Goal: Check status: Check status

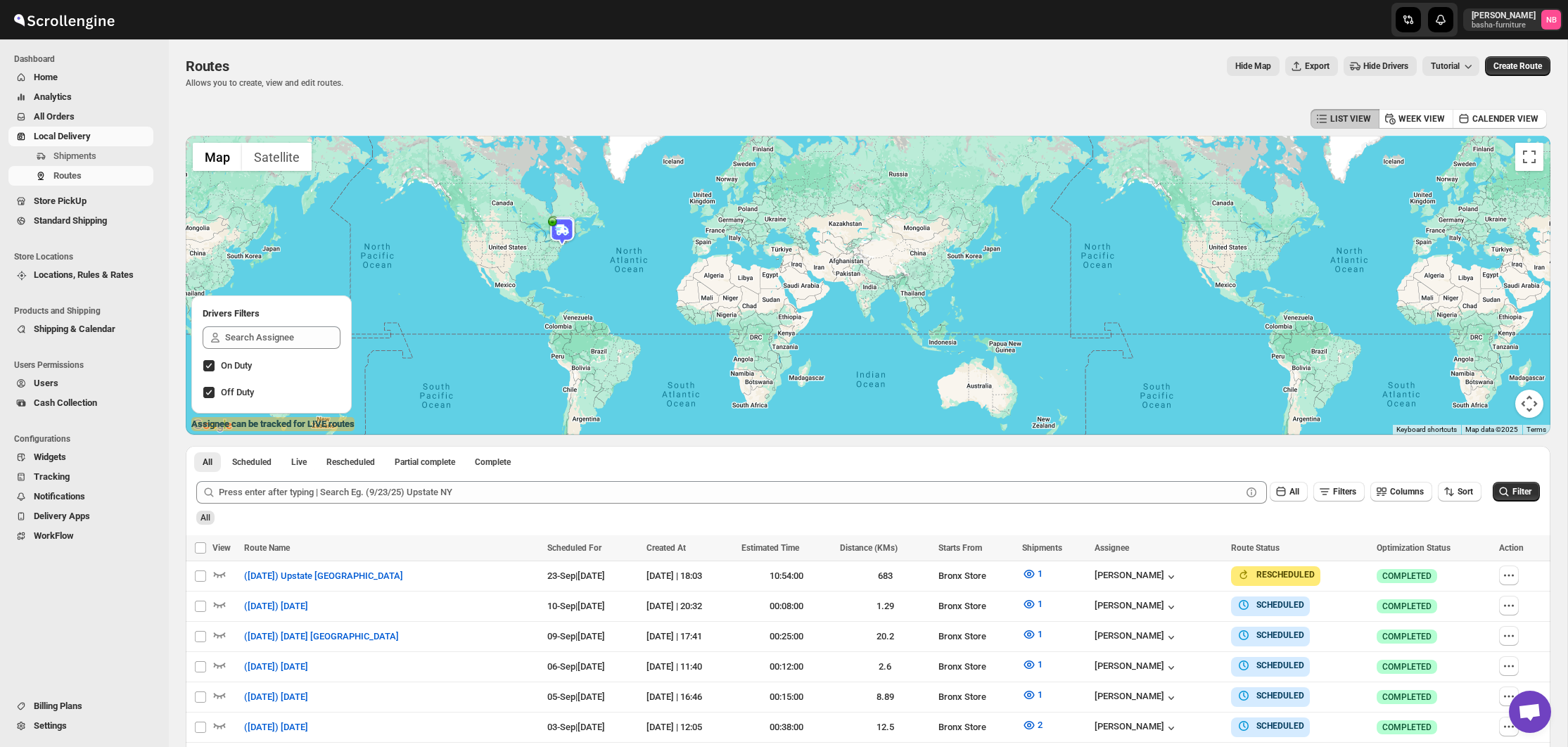
scroll to position [403, 0]
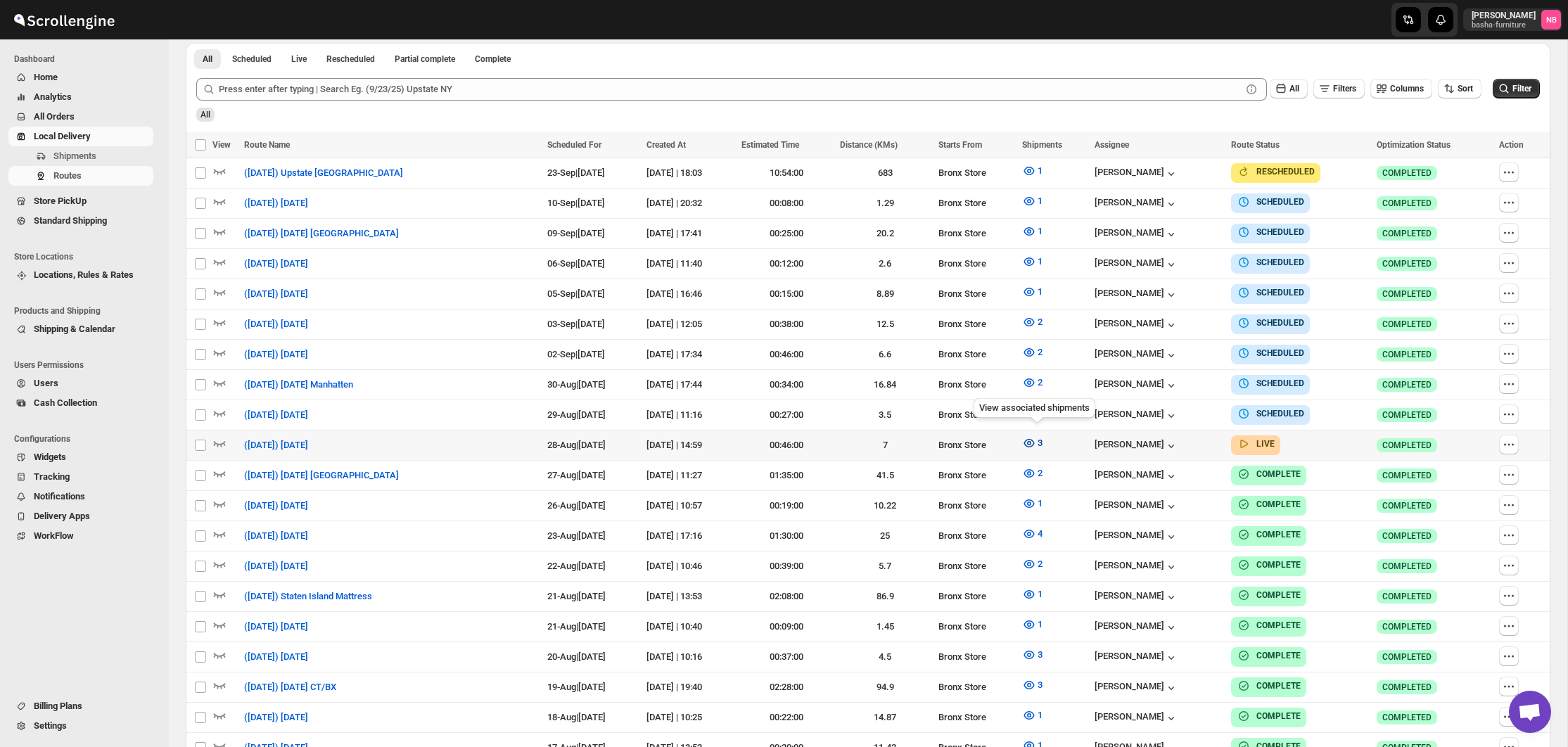
click at [1032, 439] on icon "button" at bounding box center [1029, 443] width 11 height 8
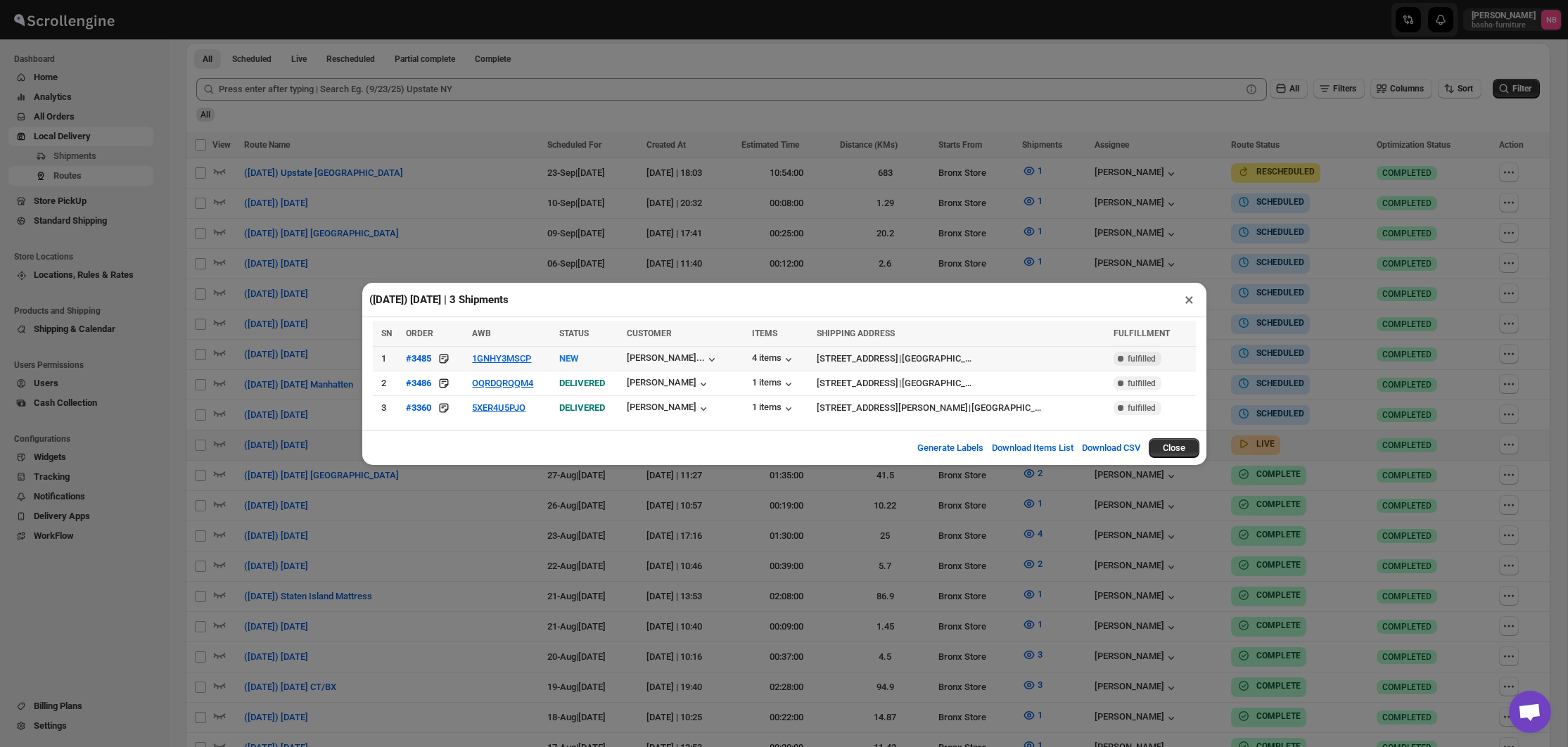
click at [498, 349] on td "1GNHY3MSCP" at bounding box center [511, 358] width 87 height 24
click at [496, 352] on td "1GNHY3MSCP" at bounding box center [511, 358] width 87 height 24
click at [493, 356] on button "1GNHY3MSCP" at bounding box center [502, 358] width 59 height 11
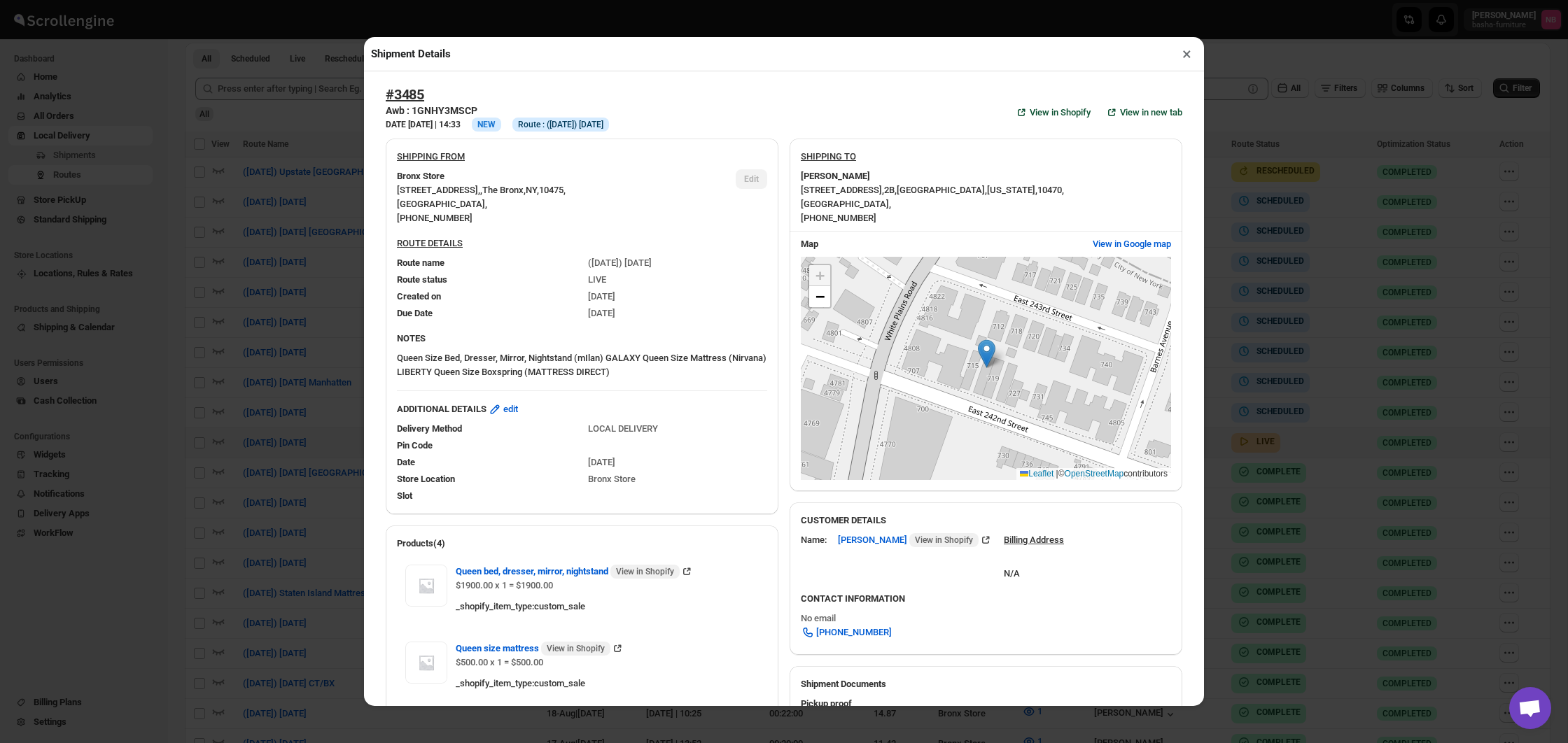
click at [279, 305] on div "Shipment Details × #3485 Awb : 1GNHY3MSCP DATE [DATE] | 14:33 Info NEW Info Rou…" at bounding box center [784, 372] width 1568 height 743
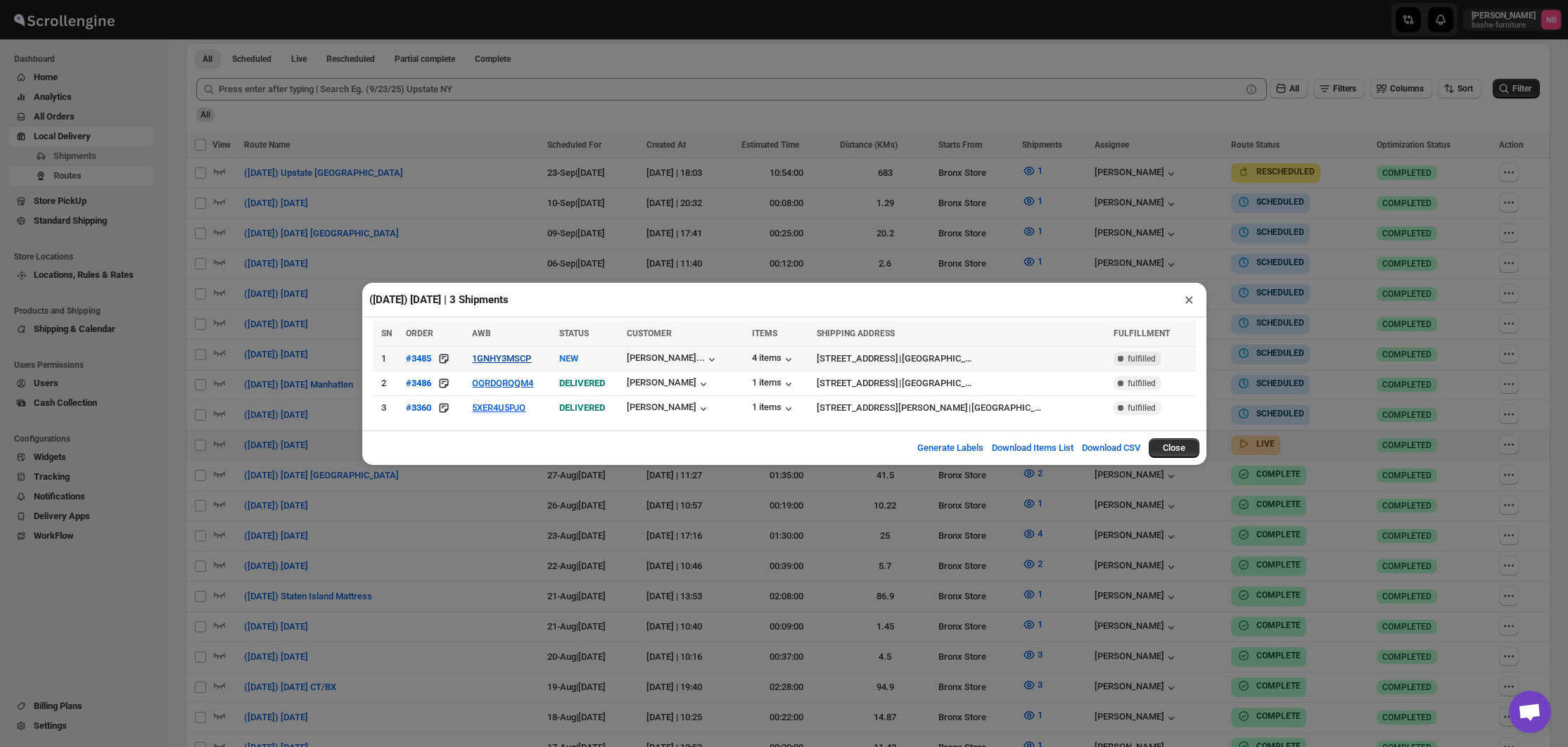
scroll to position [409, 1]
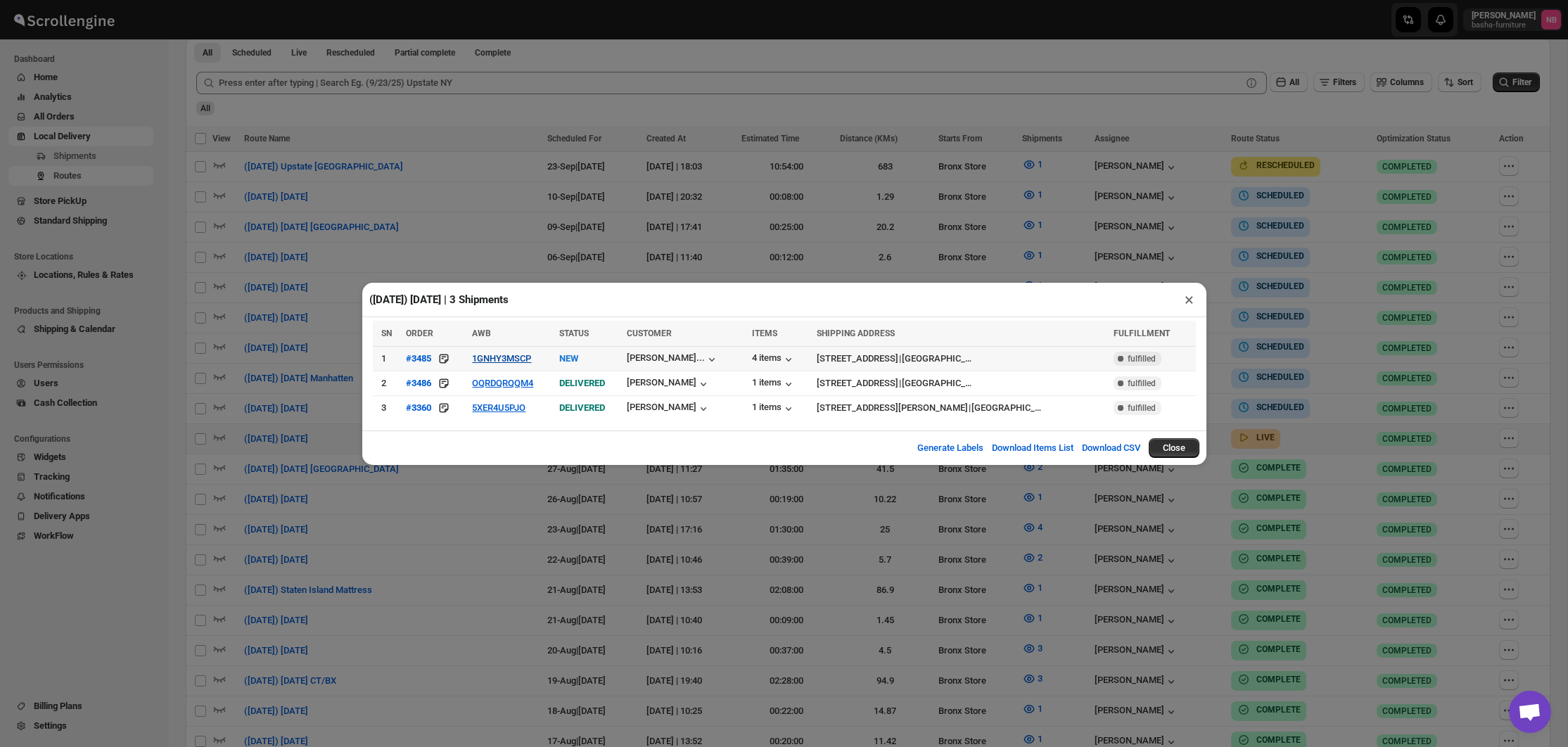
click at [493, 357] on button "1GNHY3MSCP" at bounding box center [502, 358] width 59 height 11
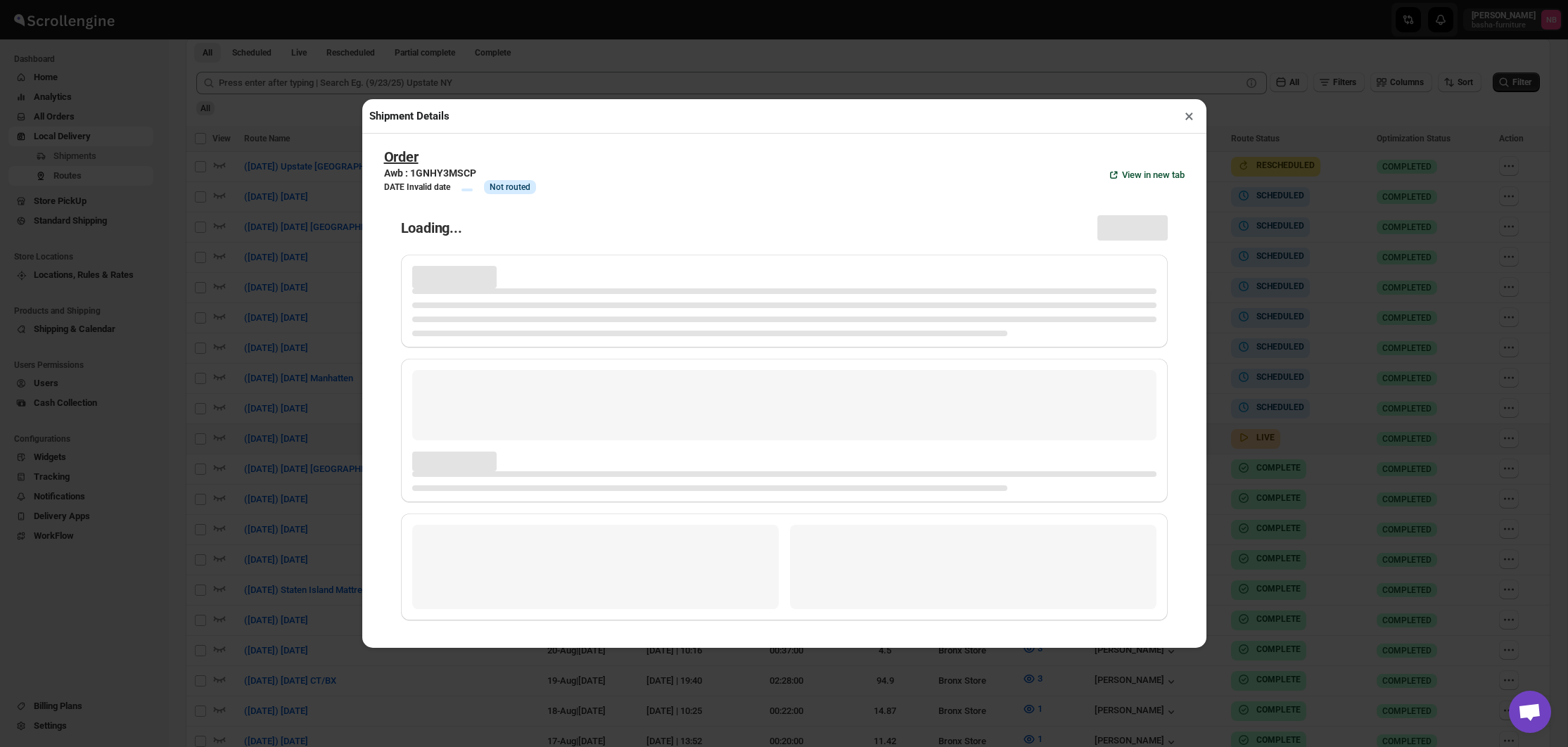
scroll to position [409, 0]
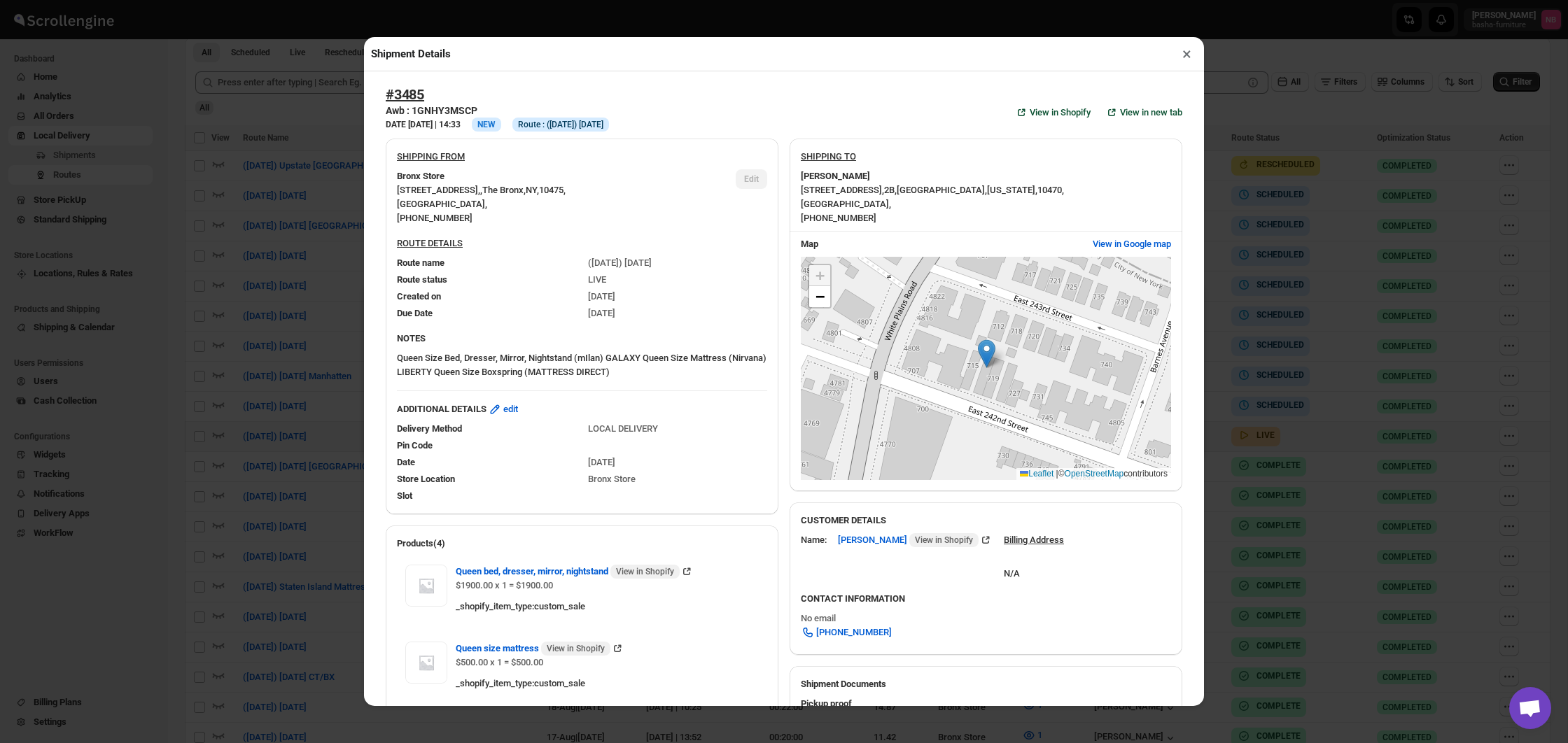
click at [291, 248] on div "Shipment Details × #3485 Awb : 1GNHY3MSCP DATE [DATE] | 14:33 Info NEW Info Rou…" at bounding box center [784, 372] width 1568 height 743
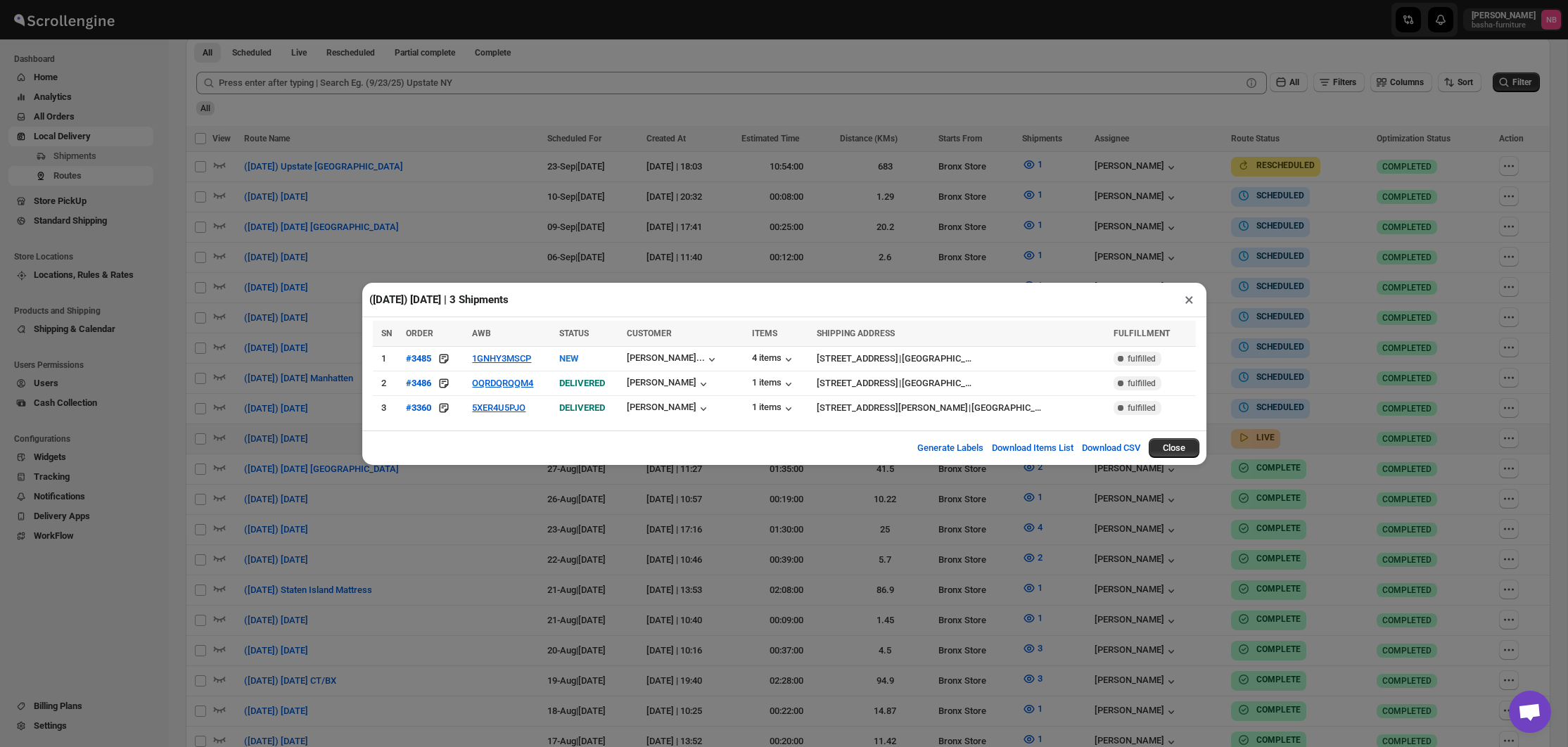
click at [593, 621] on div "([DATE]) [DATE] | 3 Shipments × SN ORDER AWB STATUS CUSTOMER ITEMS SHIPPING ADD…" at bounding box center [784, 374] width 1568 height 747
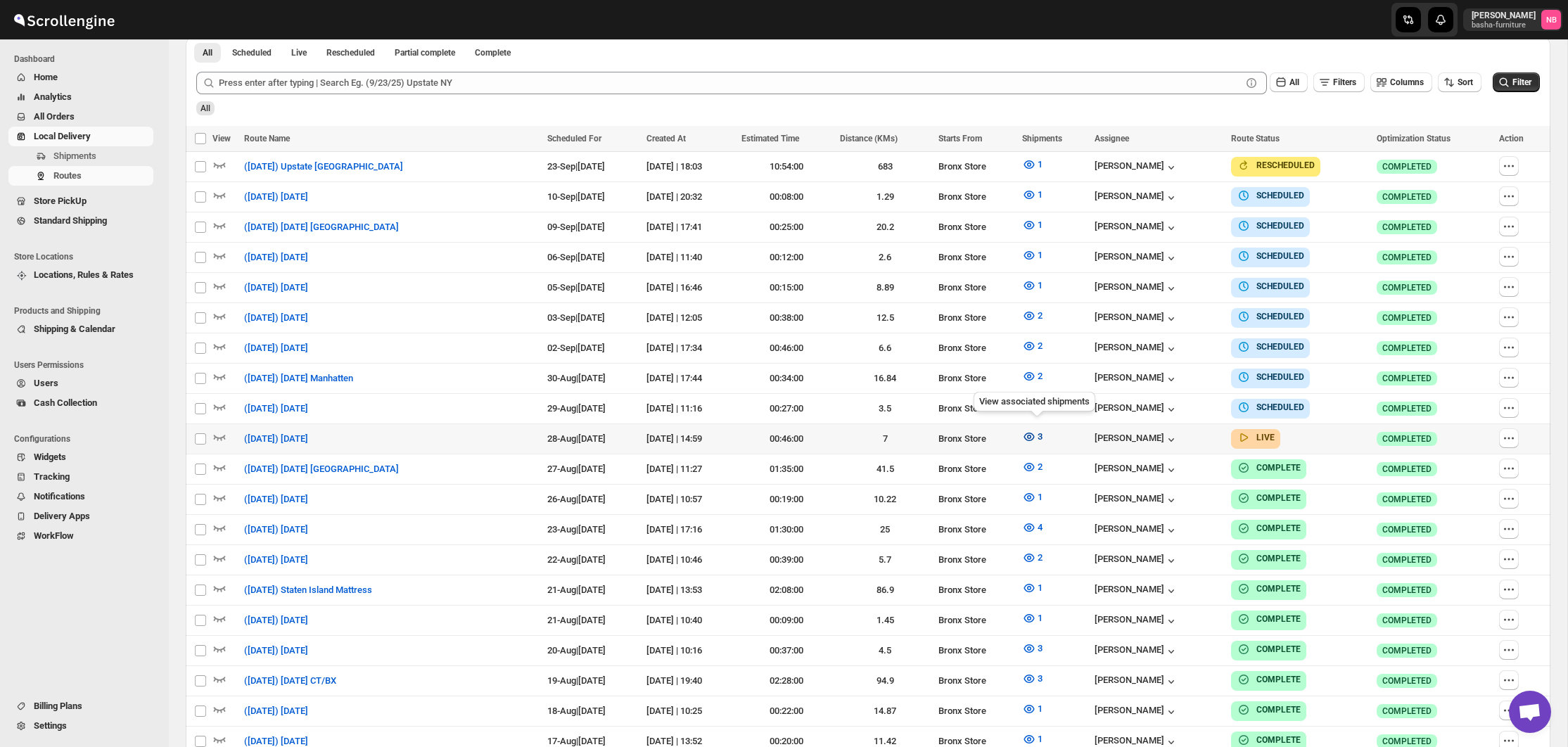
click at [1034, 430] on icon "button" at bounding box center [1028, 436] width 14 height 14
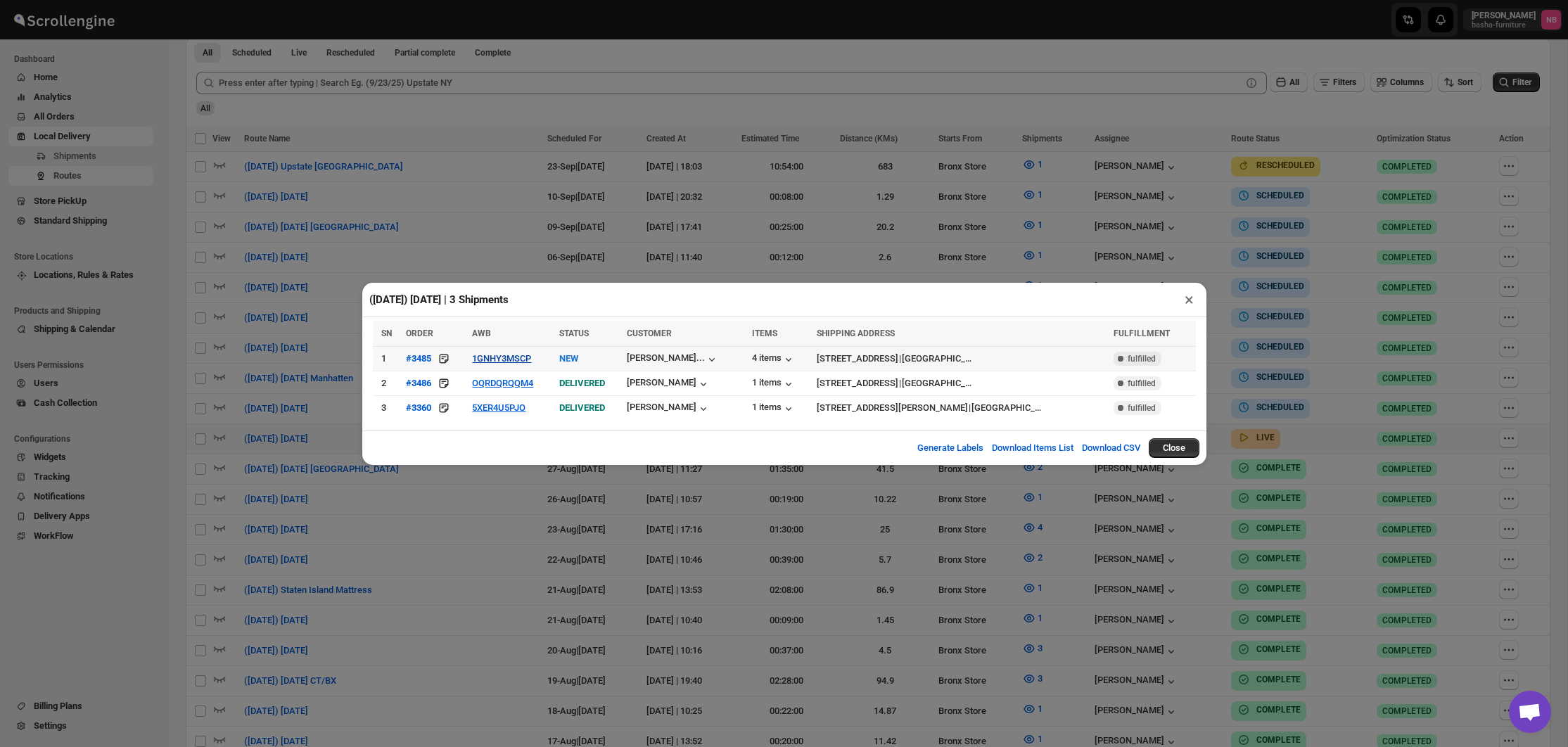
click at [495, 356] on button "1GNHY3MSCP" at bounding box center [502, 358] width 59 height 11
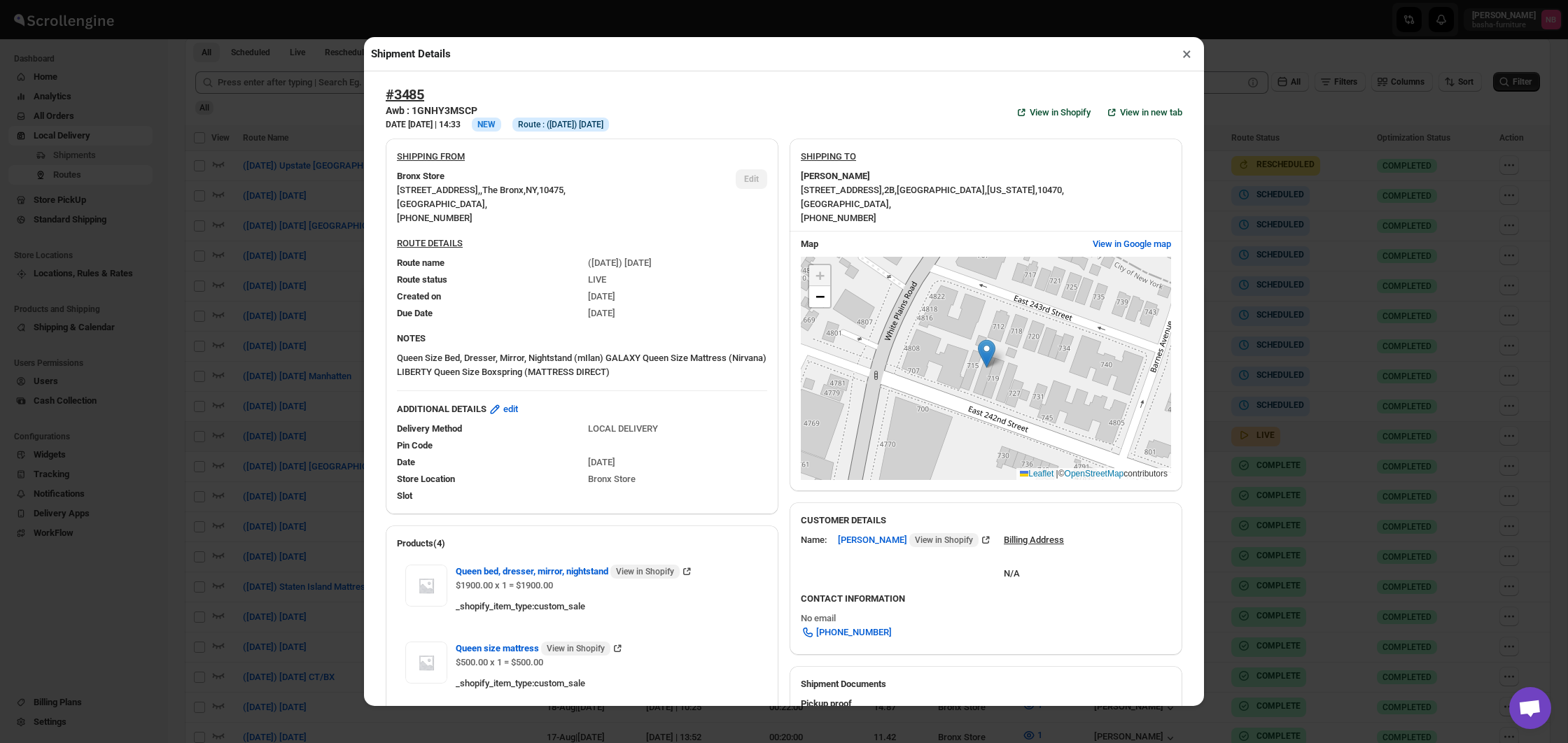
click at [286, 242] on div "Shipment Details × #3485 Awb : 1GNHY3MSCP DATE [DATE] | 14:33 Info NEW Info Rou…" at bounding box center [784, 372] width 1568 height 743
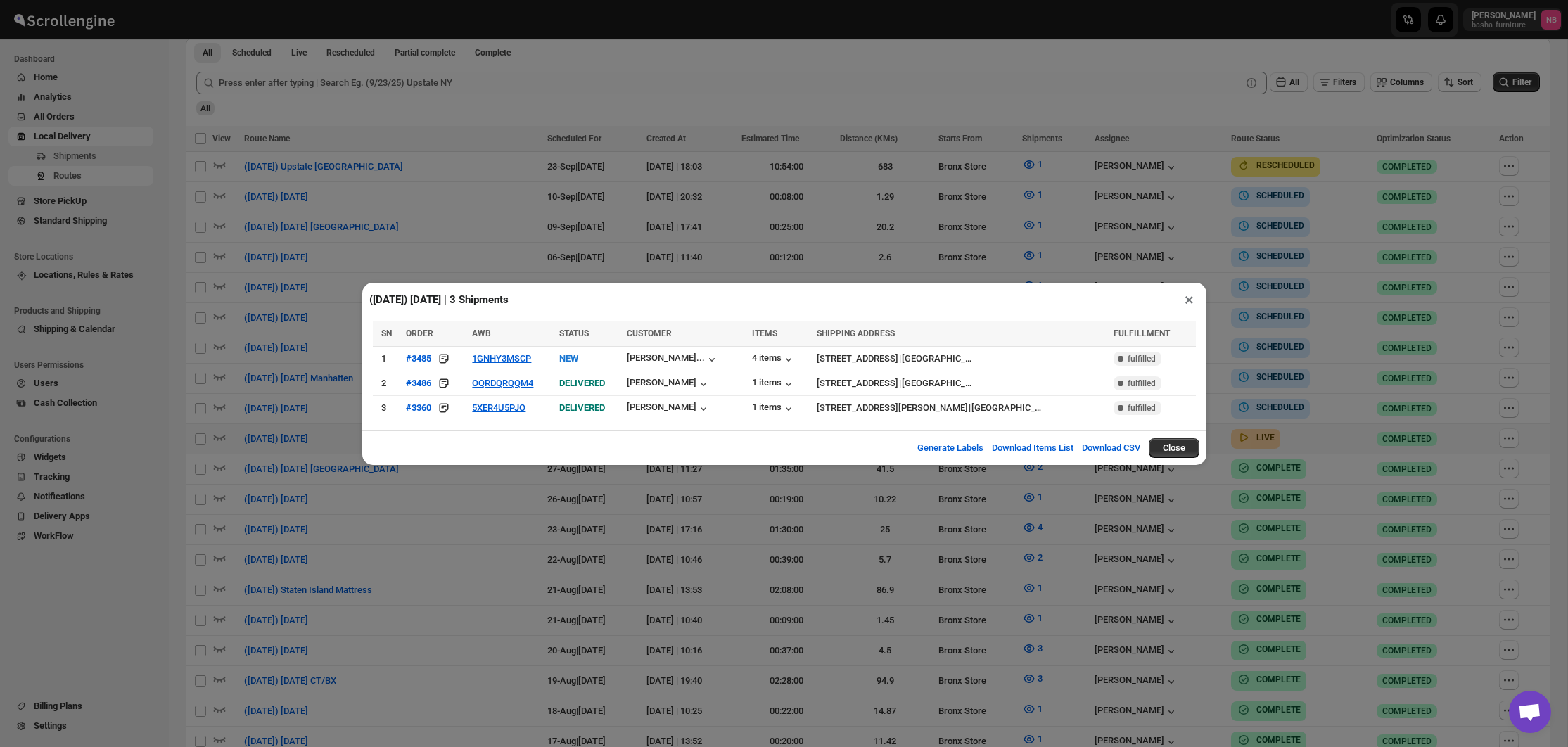
click at [288, 243] on div "([DATE]) [DATE] | 3 Shipments × SN ORDER AWB STATUS CUSTOMER ITEMS SHIPPING ADD…" at bounding box center [784, 374] width 1568 height 747
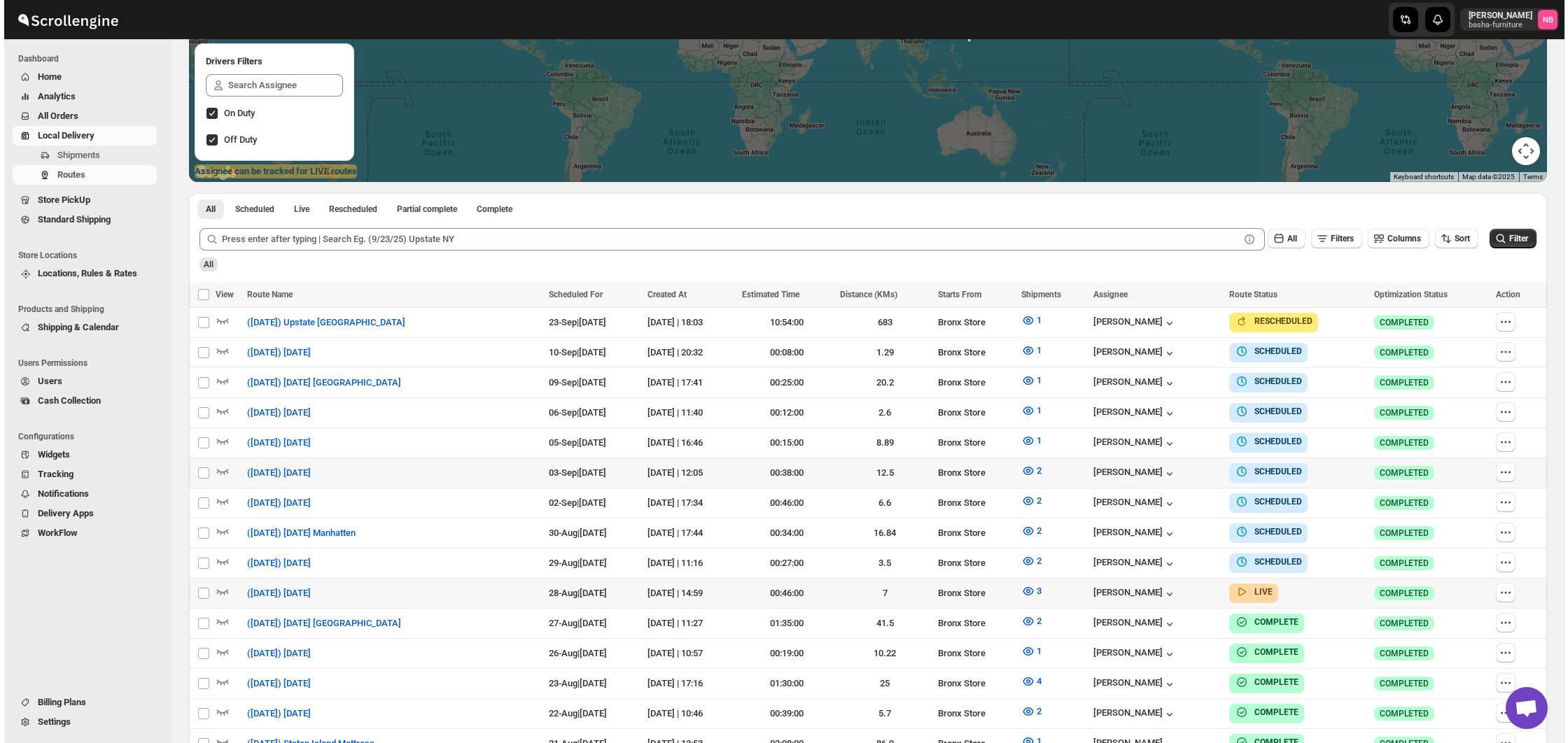
scroll to position [269, 0]
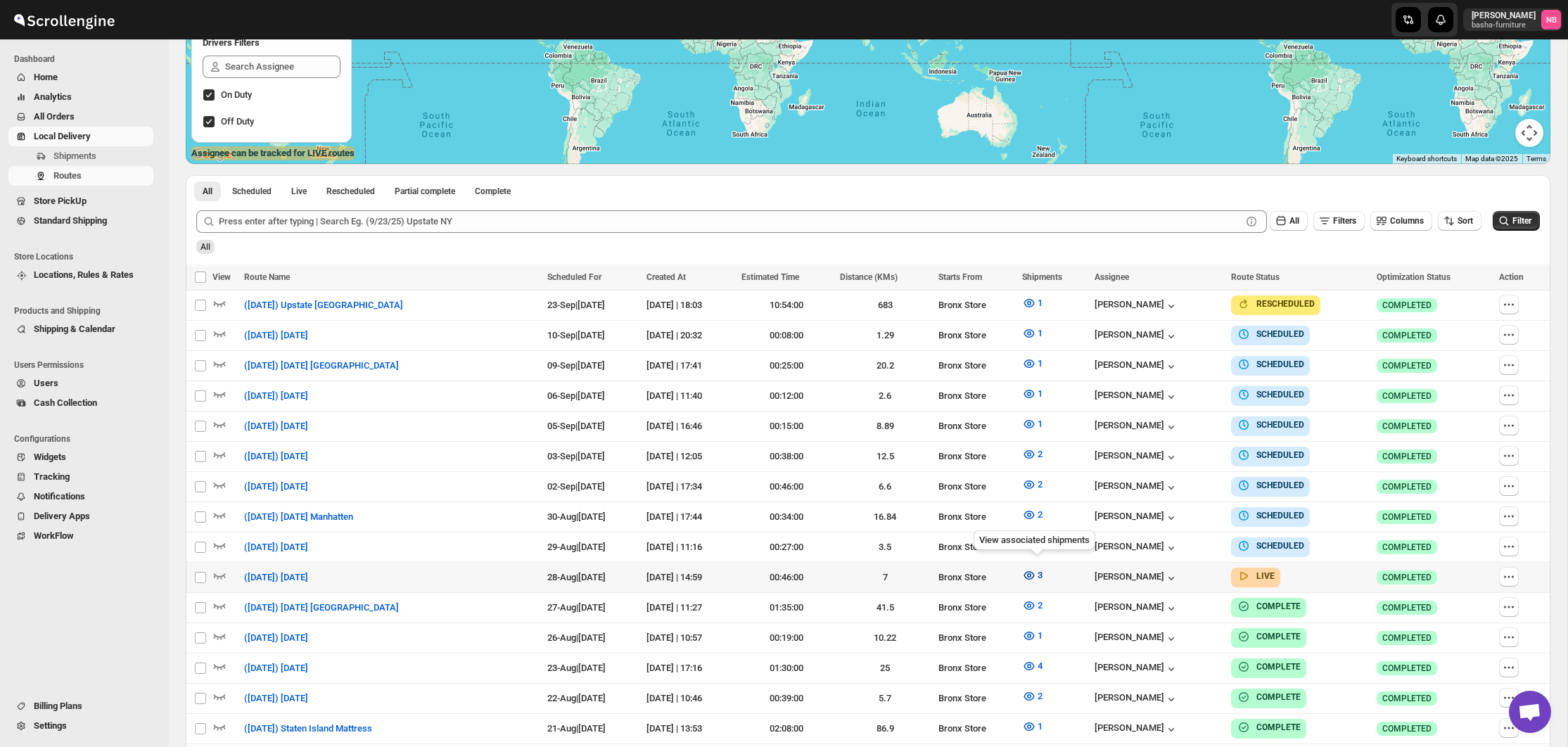
click at [1030, 573] on icon "button" at bounding box center [1028, 574] width 14 height 14
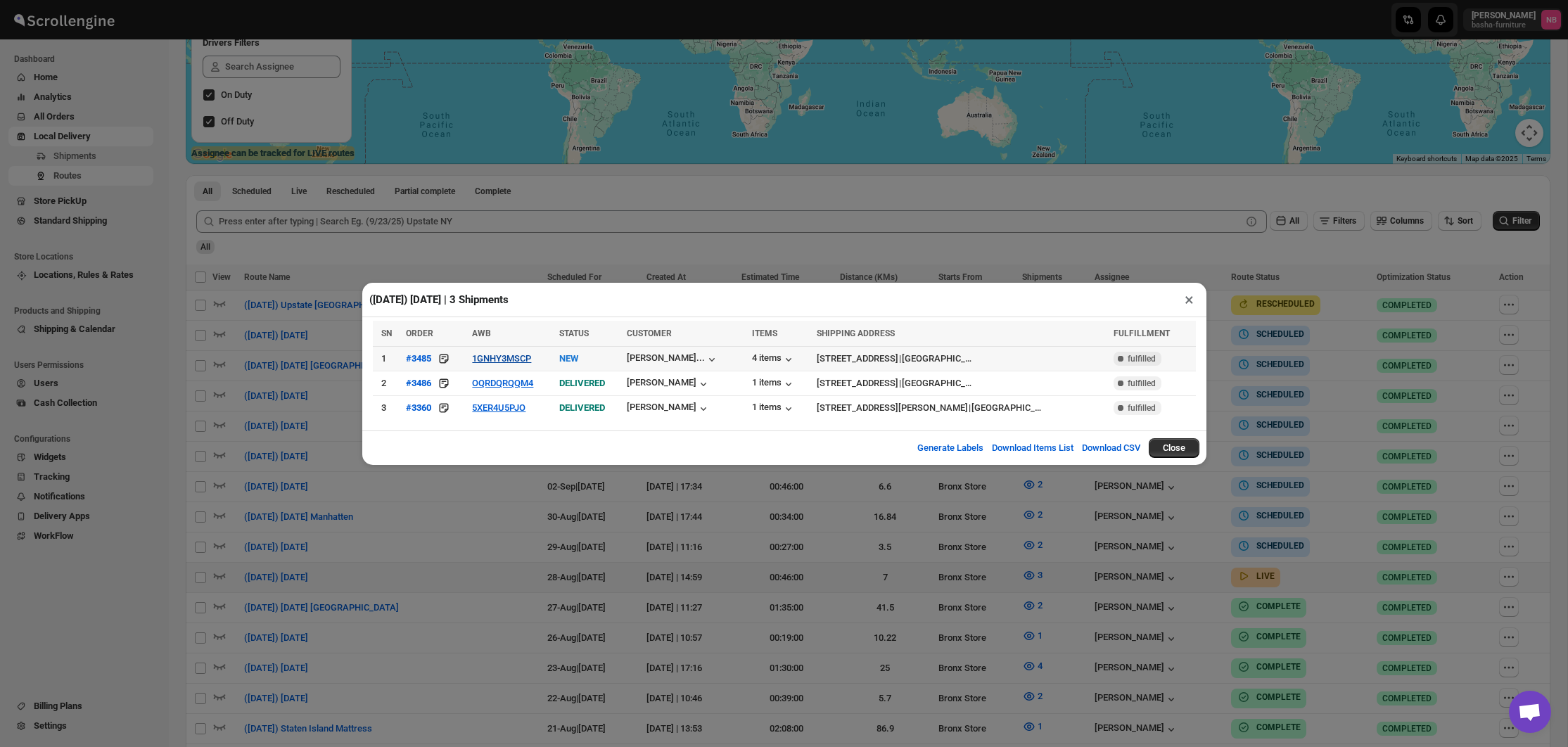
click at [496, 358] on button "1GNHY3MSCP" at bounding box center [502, 358] width 59 height 11
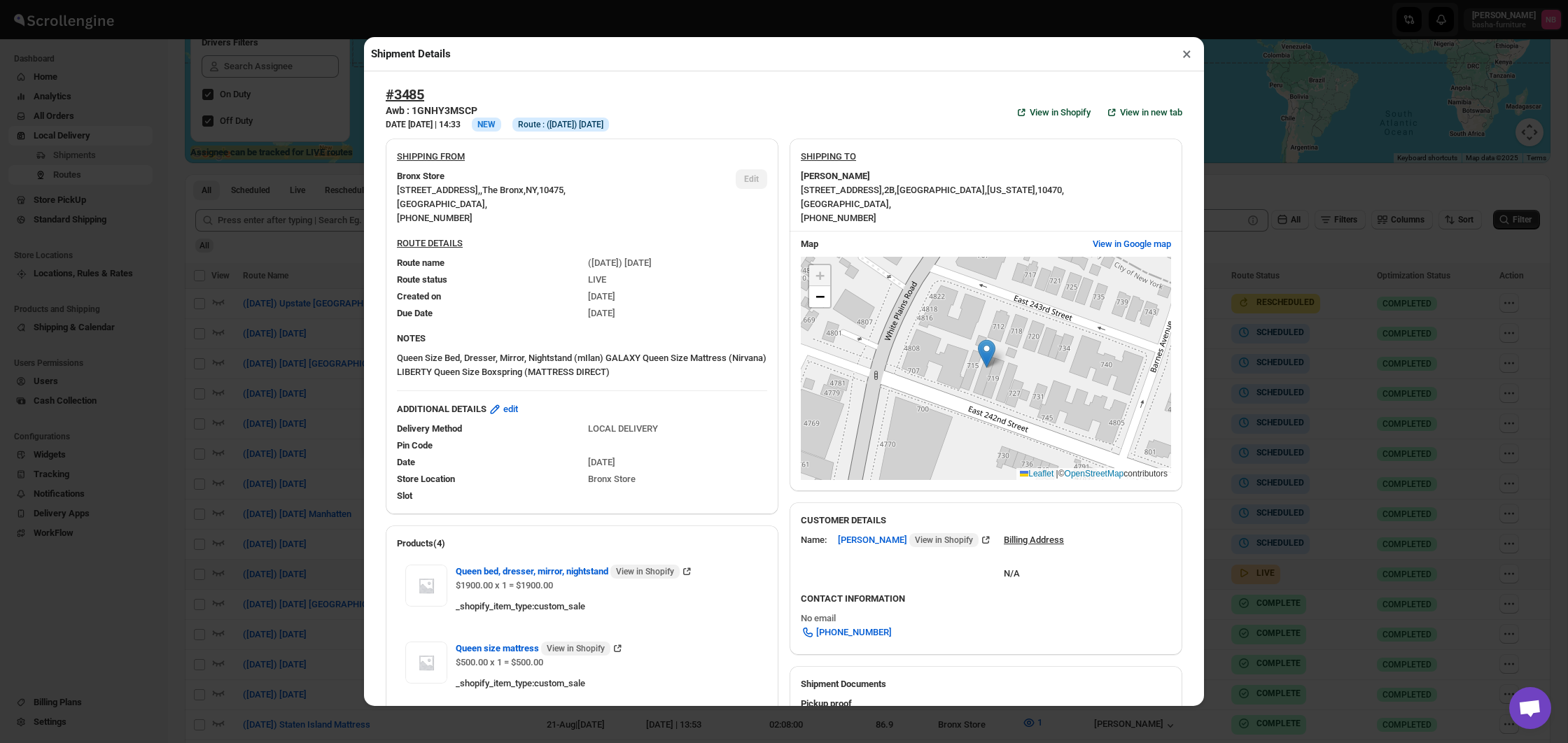
click at [292, 334] on div "Shipment Details × #3485 Awb : 1GNHY3MSCP DATE [DATE] | 14:33 Info NEW Info Rou…" at bounding box center [784, 372] width 1568 height 743
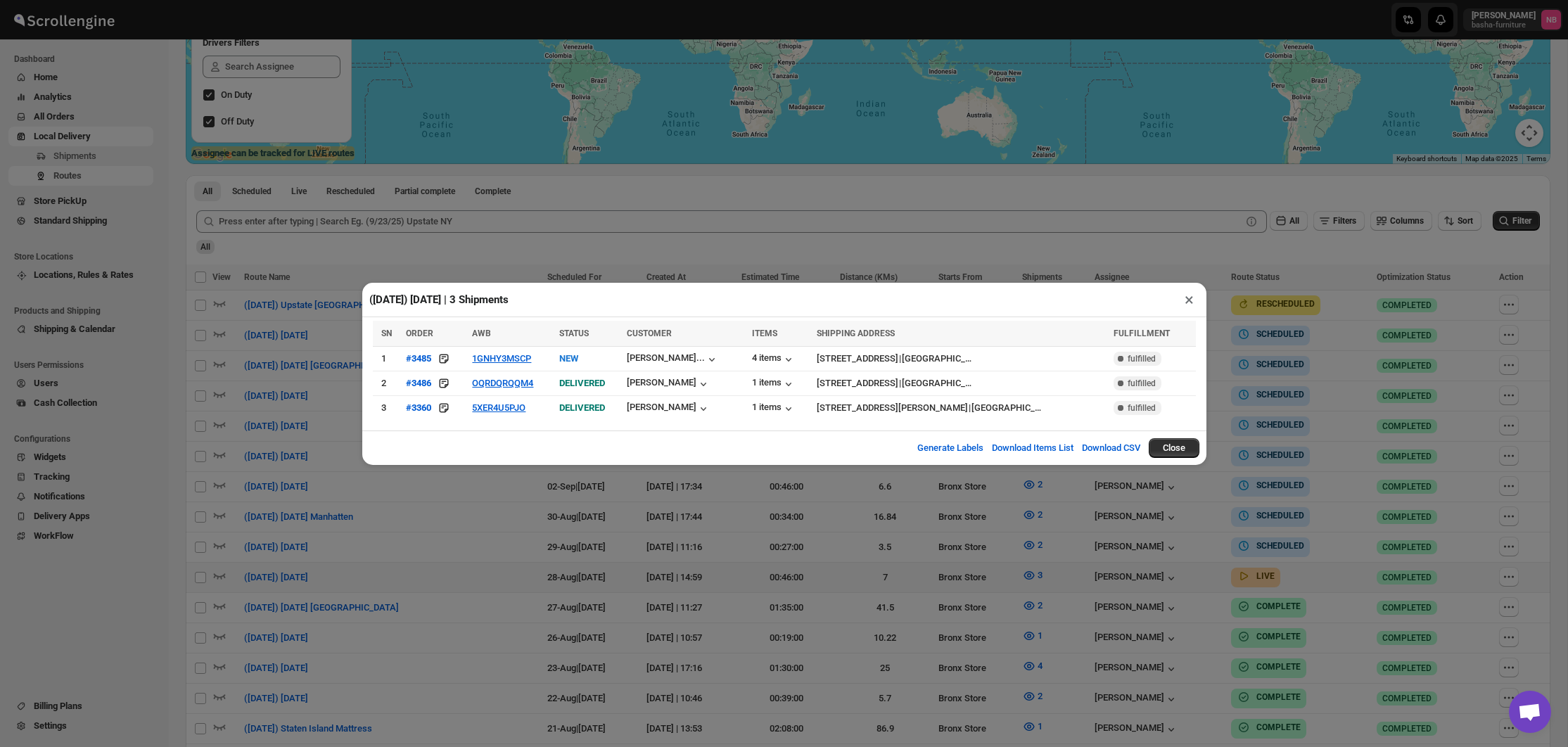
click at [831, 572] on div "([DATE]) [DATE] | 3 Shipments × SN ORDER AWB STATUS CUSTOMER ITEMS SHIPPING ADD…" at bounding box center [784, 374] width 1568 height 747
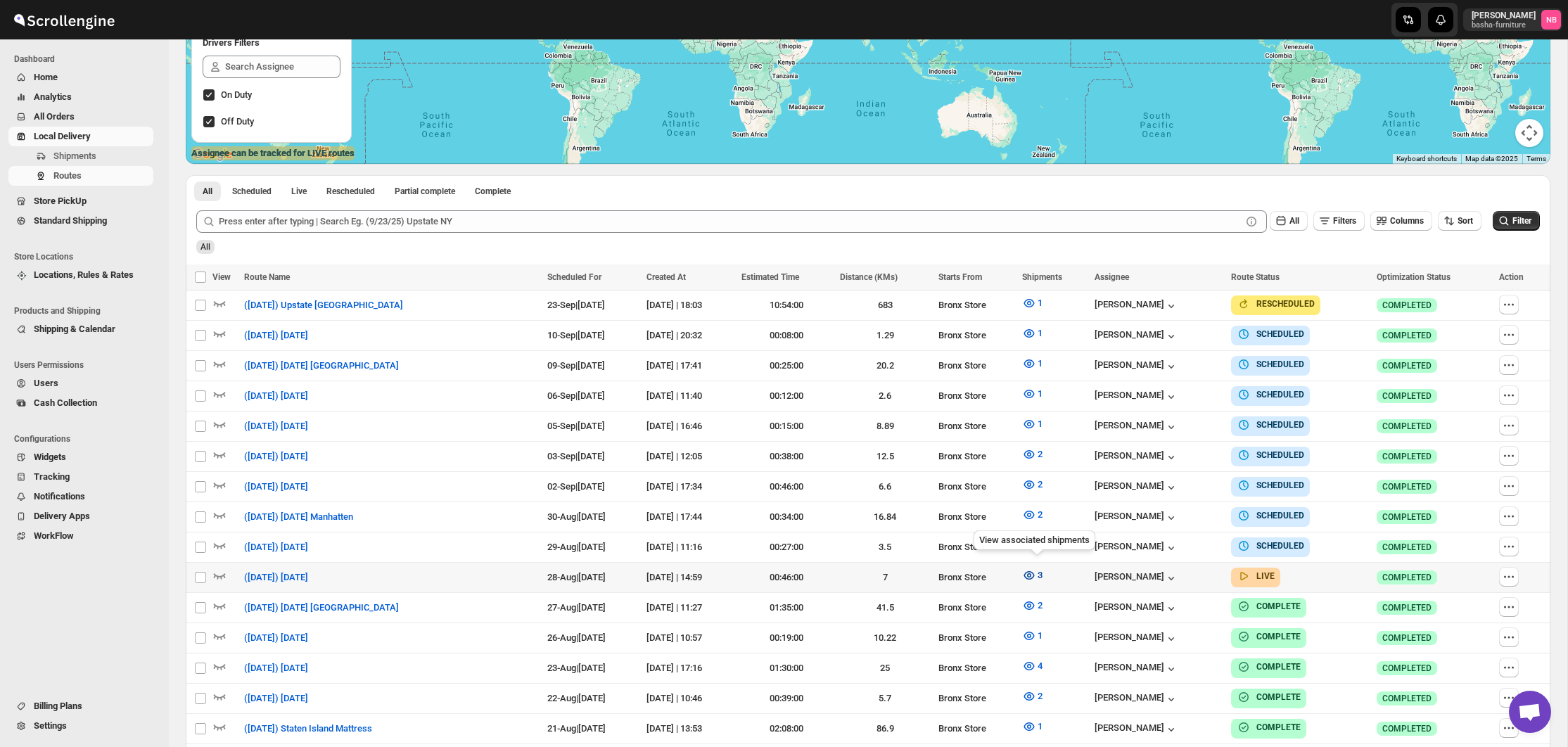
click at [1032, 568] on icon "button" at bounding box center [1028, 574] width 14 height 14
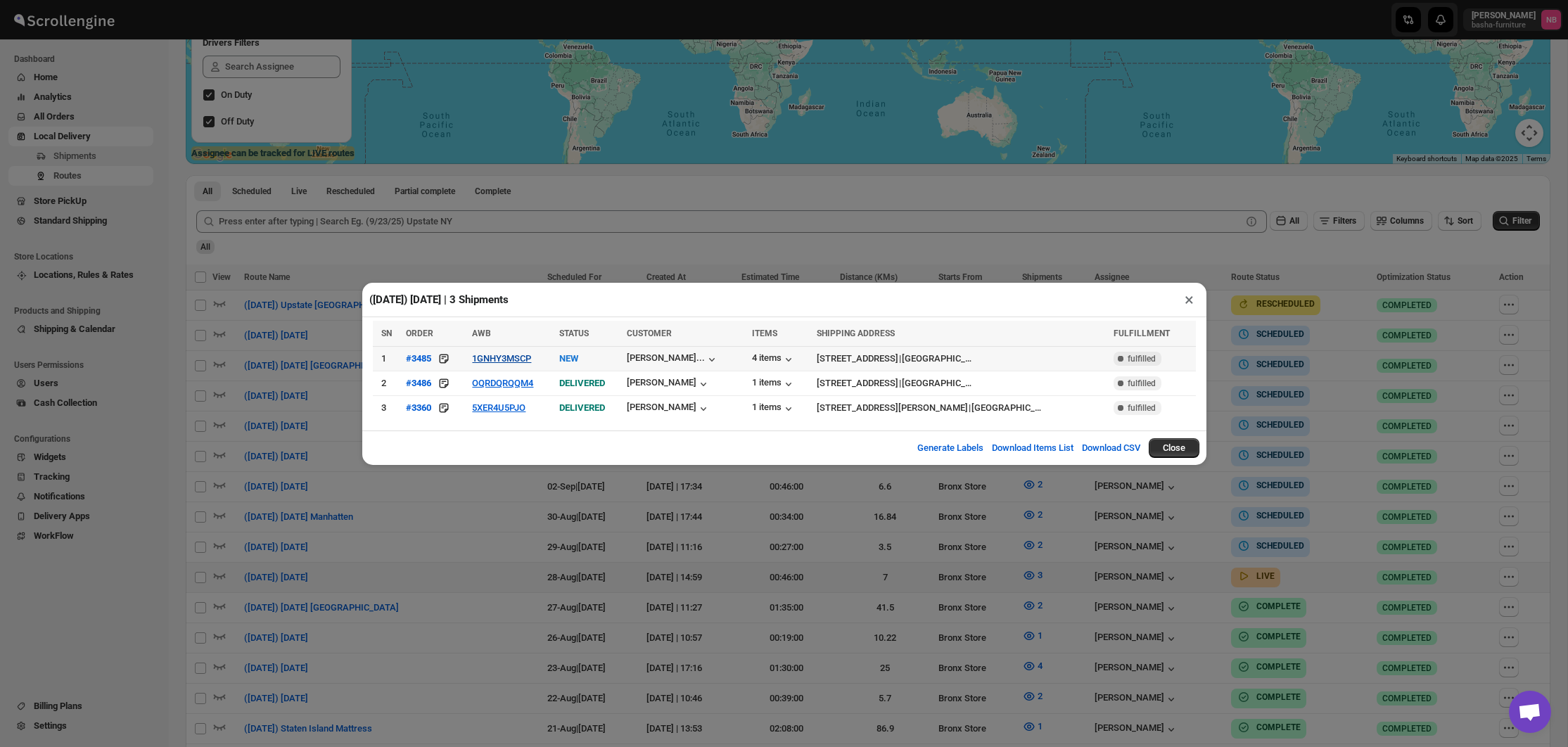
click at [515, 359] on button "1GNHY3MSCP" at bounding box center [502, 358] width 59 height 11
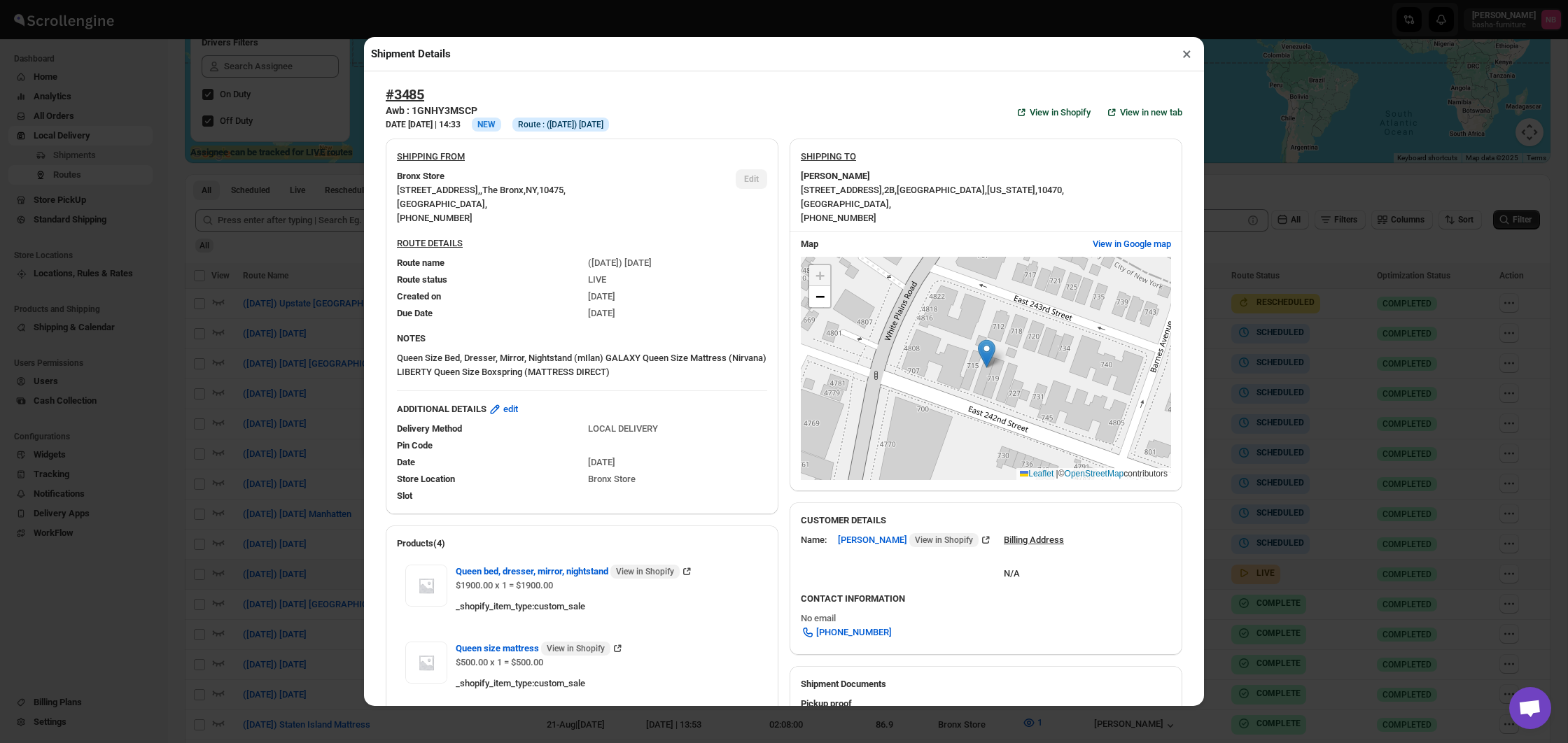
click at [165, 338] on div "Shipment Details × #3485 Awb : 1GNHY3MSCP DATE [DATE] | 14:33 Info NEW Info Rou…" at bounding box center [784, 372] width 1568 height 743
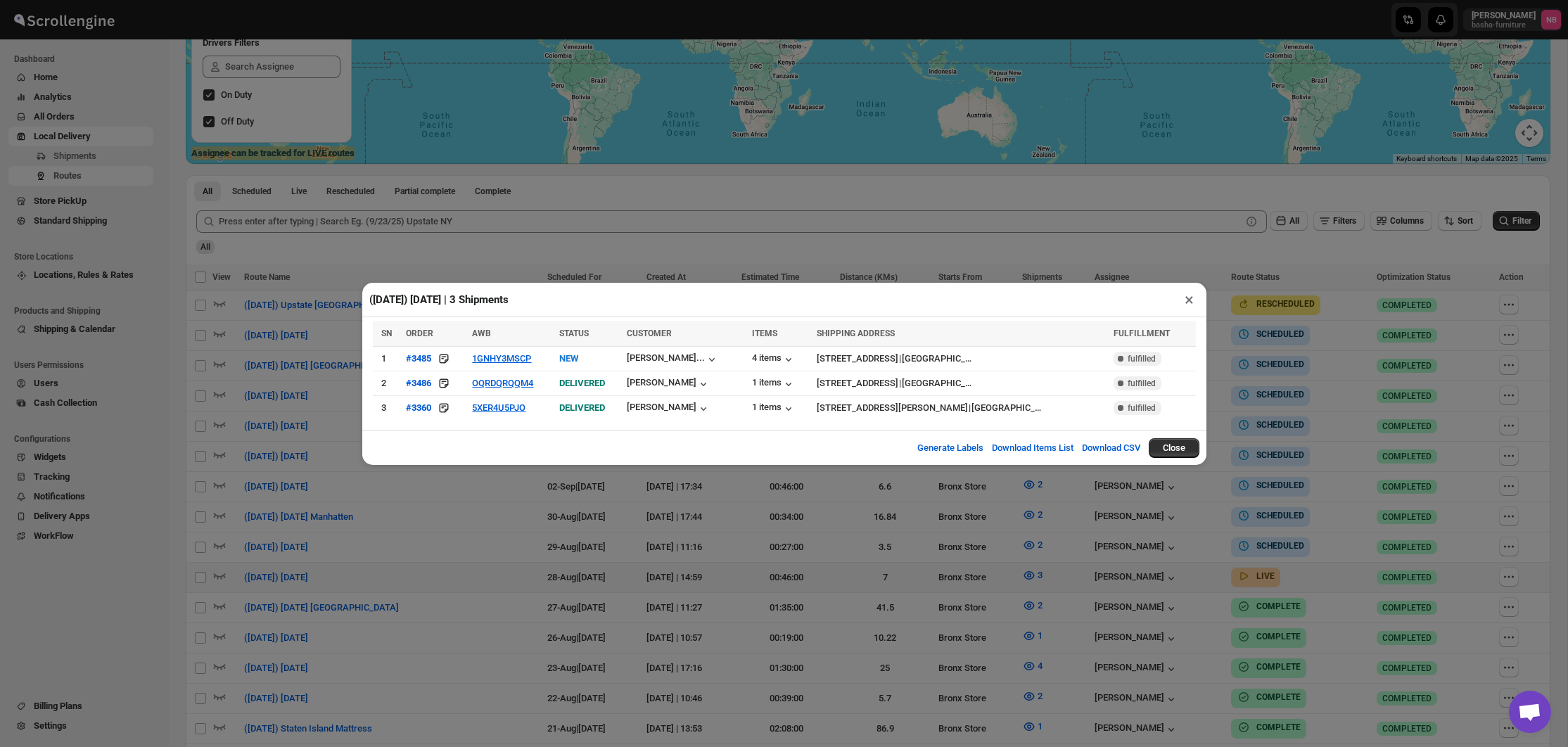
click at [871, 574] on div "([DATE]) [DATE] | 3 Shipments × SN ORDER AWB STATUS CUSTOMER ITEMS SHIPPING ADD…" at bounding box center [784, 374] width 1568 height 747
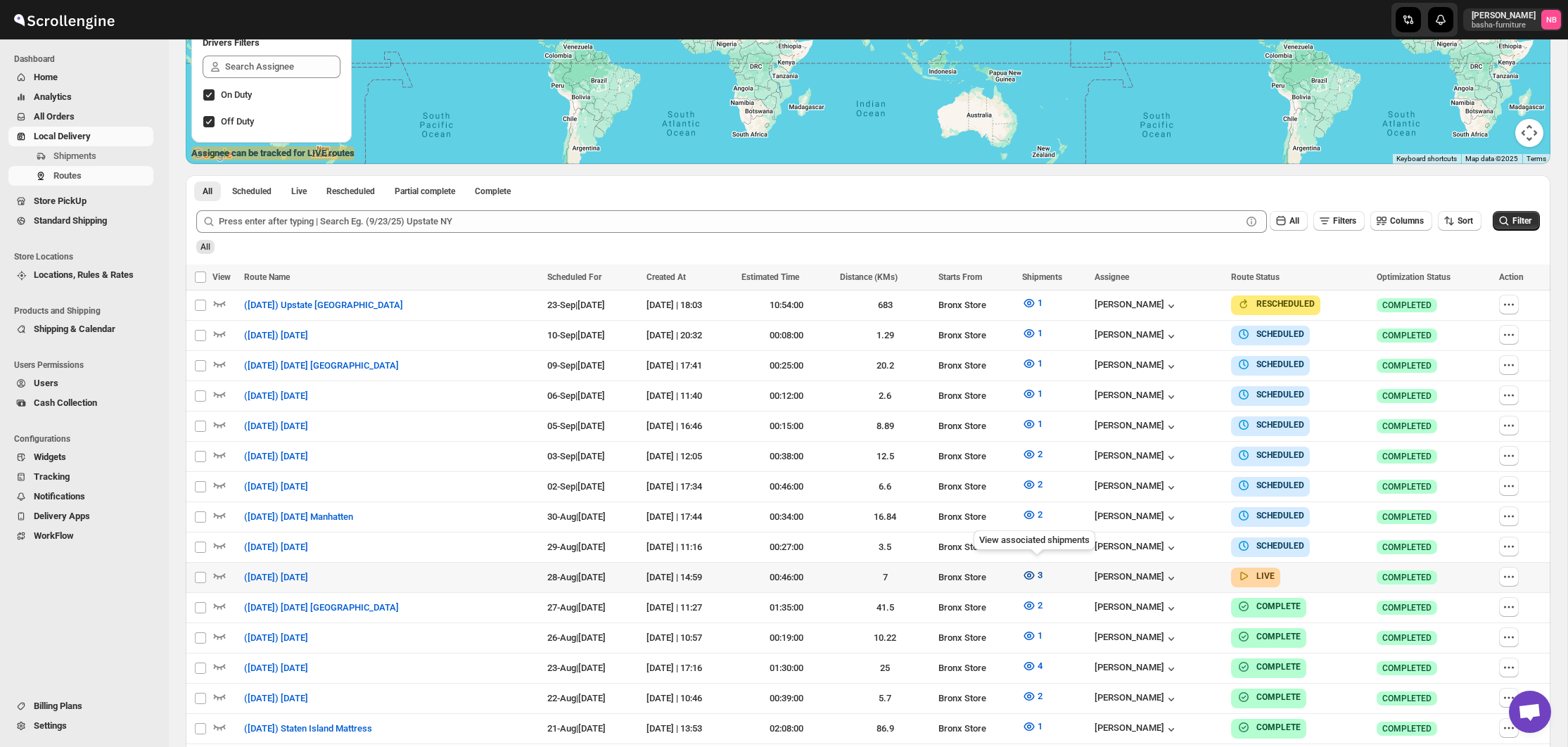
click at [1036, 568] on icon "button" at bounding box center [1028, 574] width 14 height 14
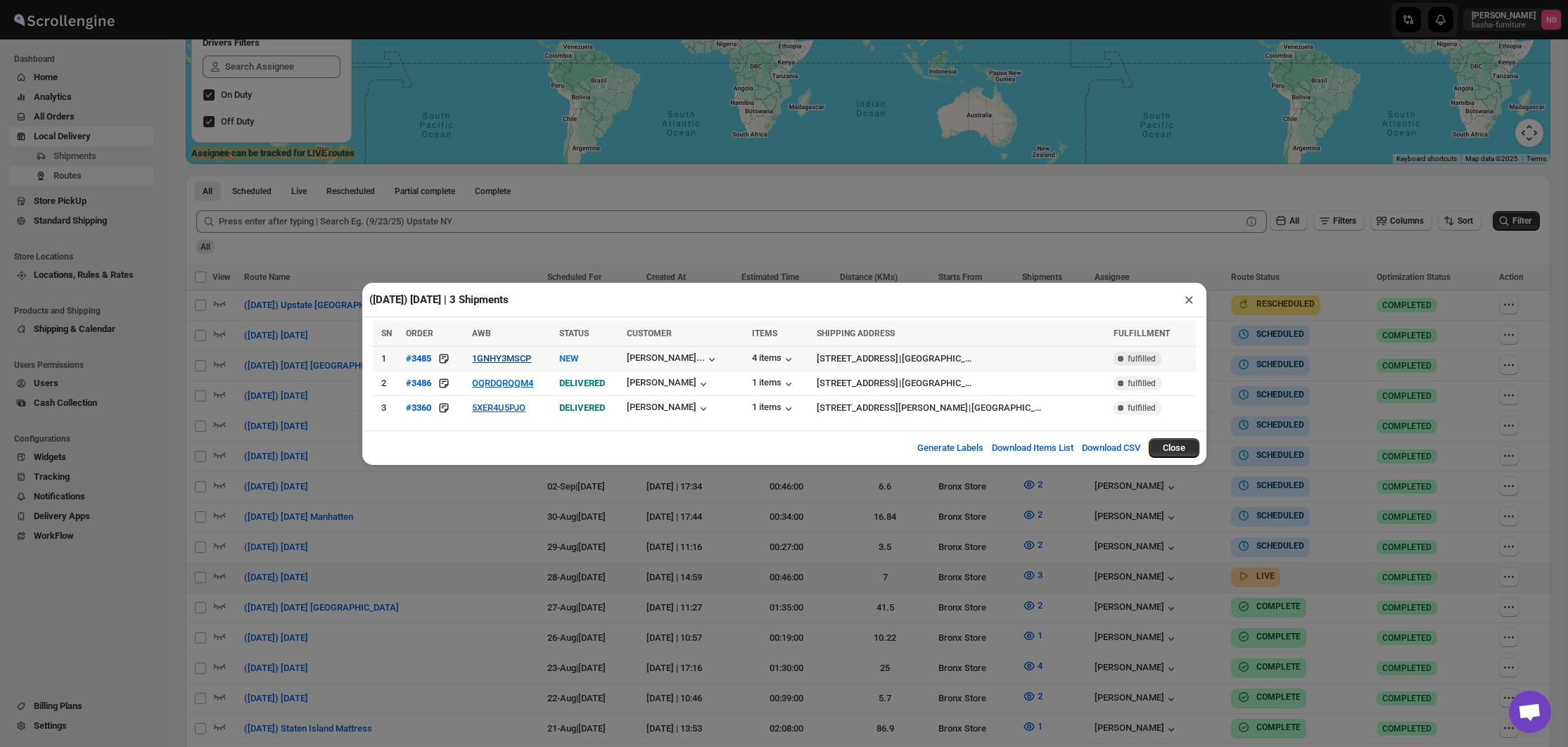
click at [483, 360] on button "1GNHY3MSCP" at bounding box center [502, 358] width 59 height 11
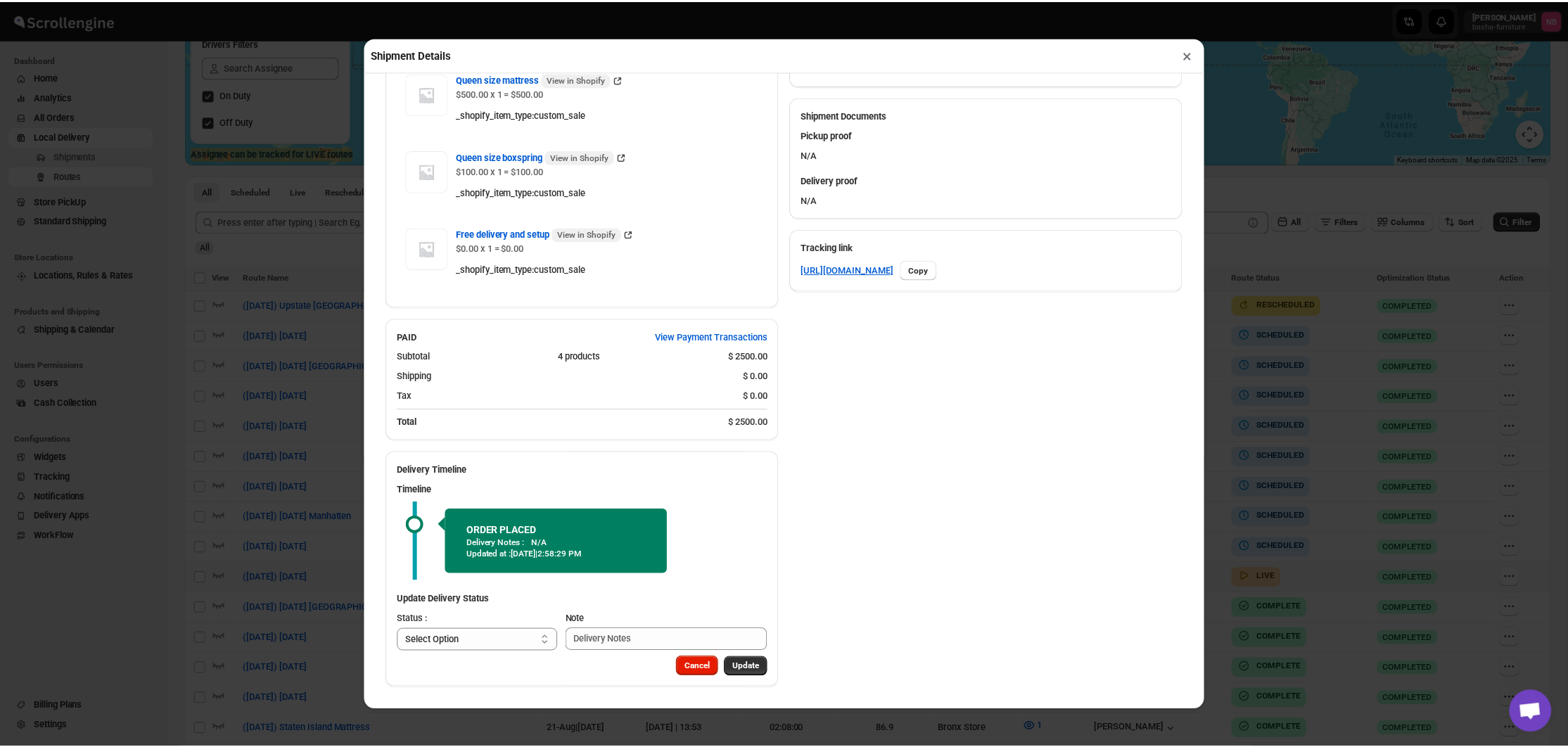
scroll to position [575, 0]
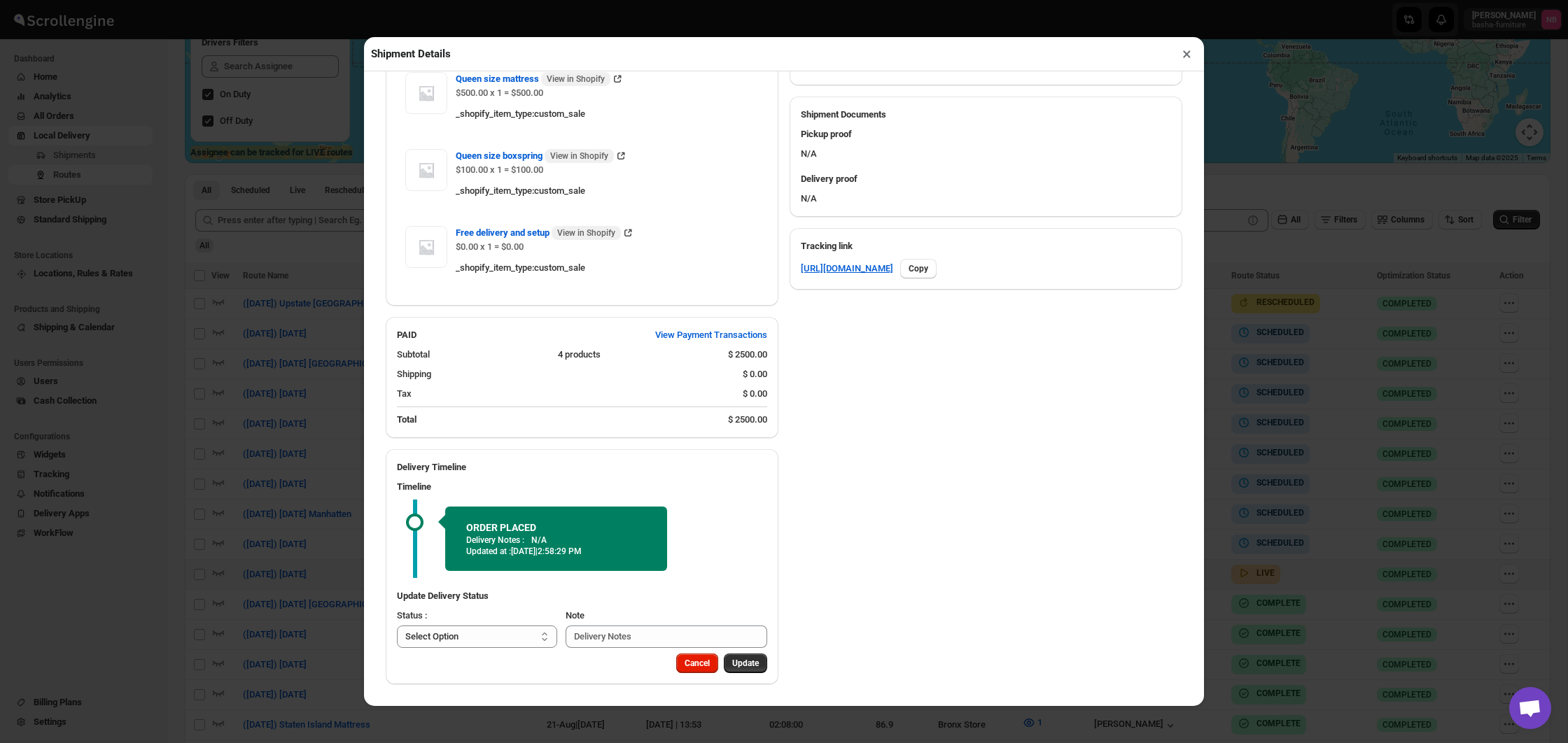
click at [310, 427] on div "Shipment Details × #3485 Awb : 1GNHY3MSCP DATE [DATE] | 14:33 Info NEW Info Rou…" at bounding box center [784, 372] width 1568 height 743
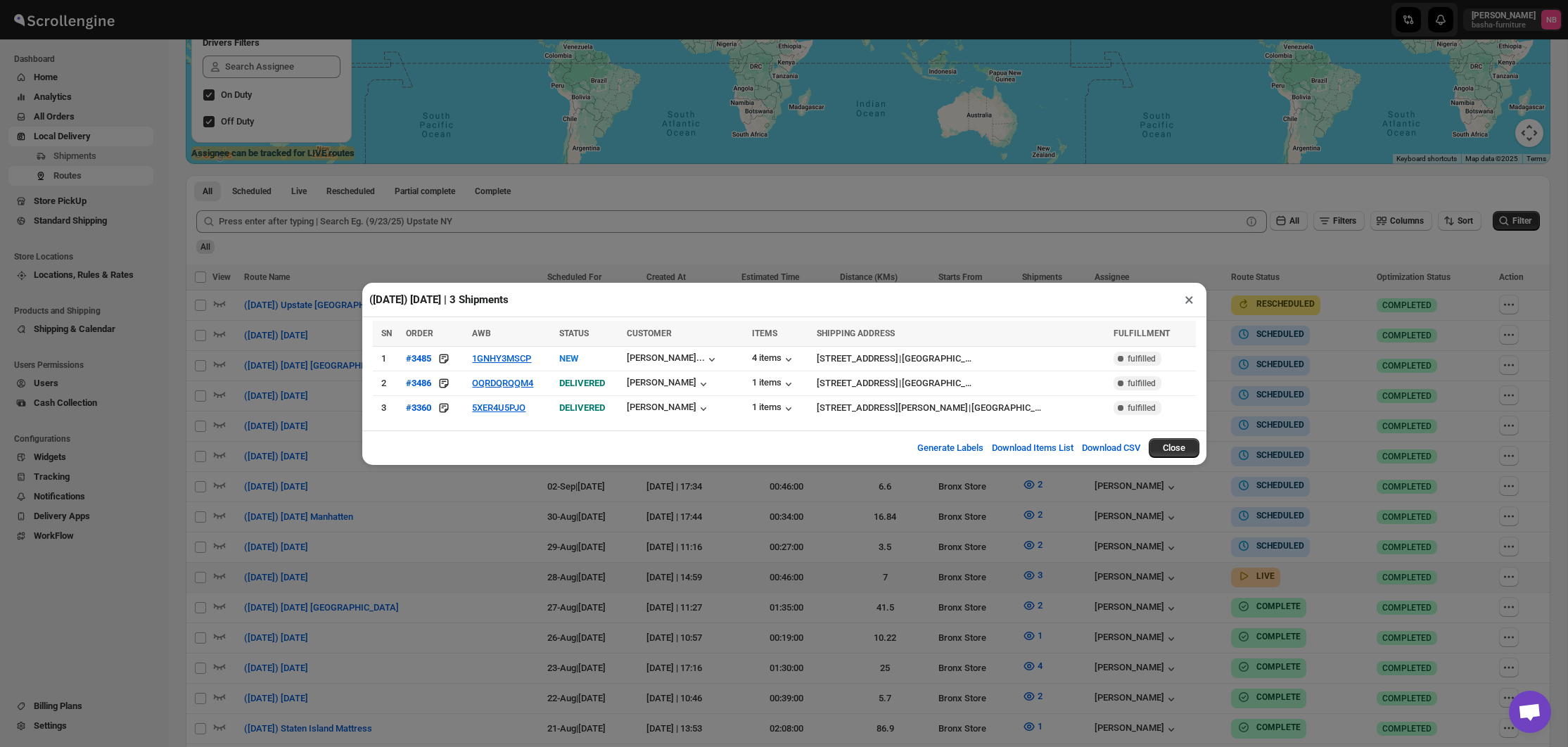
click at [1443, 375] on div "([DATE]) [DATE] | 3 Shipments × SN ORDER AWB STATUS CUSTOMER ITEMS SHIPPING ADD…" at bounding box center [784, 374] width 1568 height 747
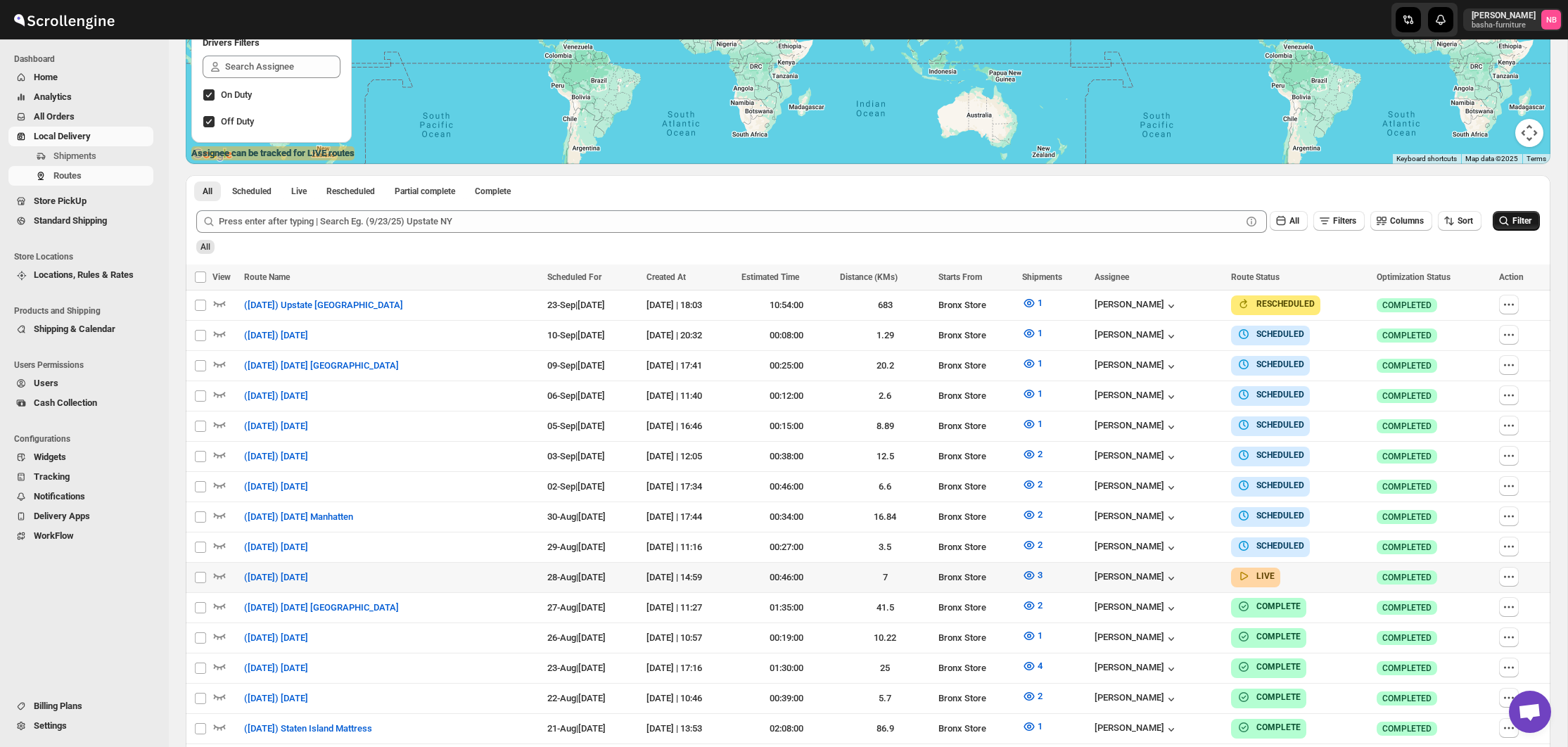
click at [1509, 221] on button "Filter" at bounding box center [1516, 220] width 47 height 19
click at [1036, 572] on icon "button" at bounding box center [1028, 574] width 14 height 14
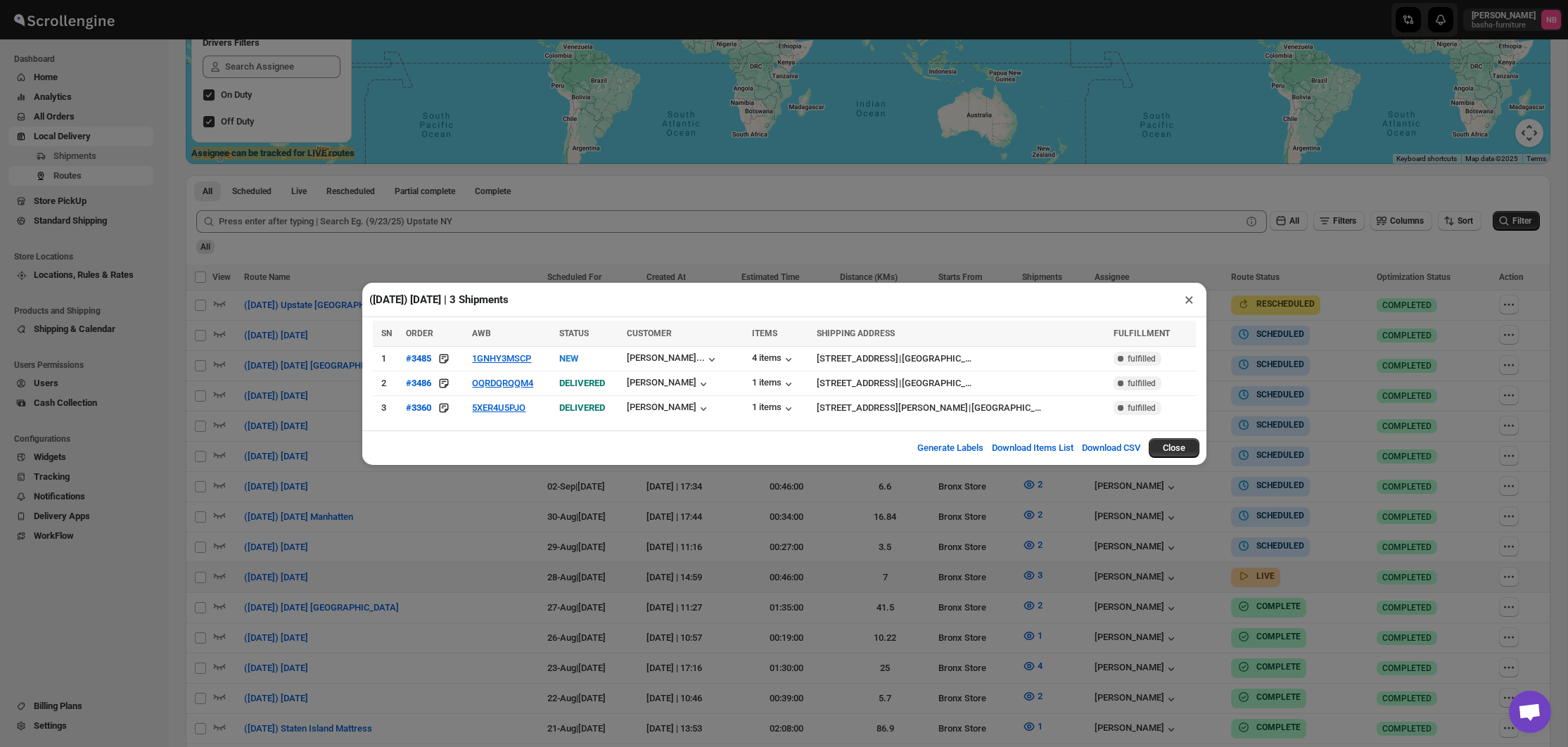
click at [502, 471] on div "([DATE]) [DATE] | 3 Shipments × SN ORDER AWB STATUS CUSTOMER ITEMS SHIPPING ADD…" at bounding box center [784, 374] width 1568 height 747
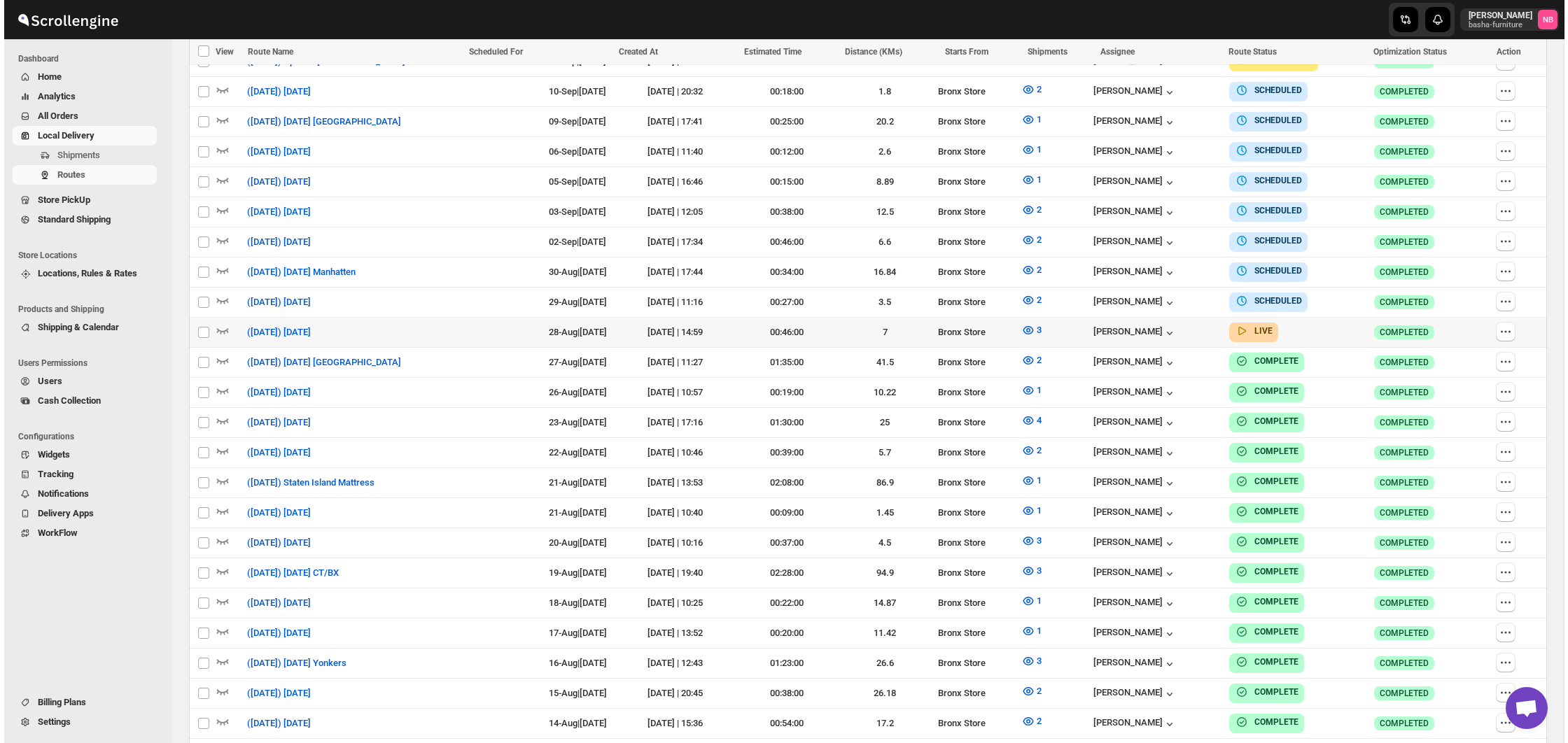
scroll to position [510, 0]
click at [1031, 325] on icon "button" at bounding box center [1023, 331] width 14 height 14
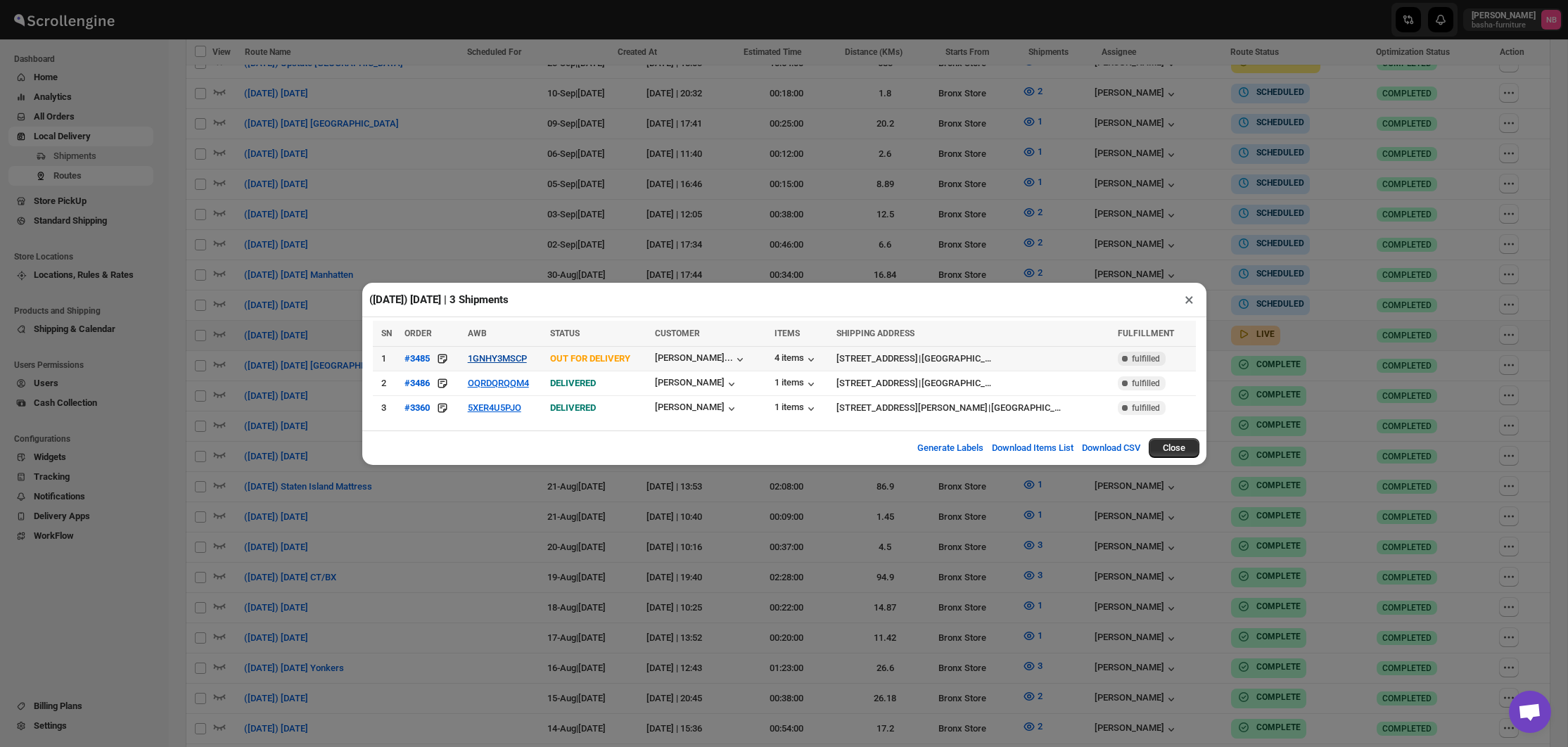
click at [523, 359] on button "1GNHY3MSCP" at bounding box center [497, 358] width 59 height 11
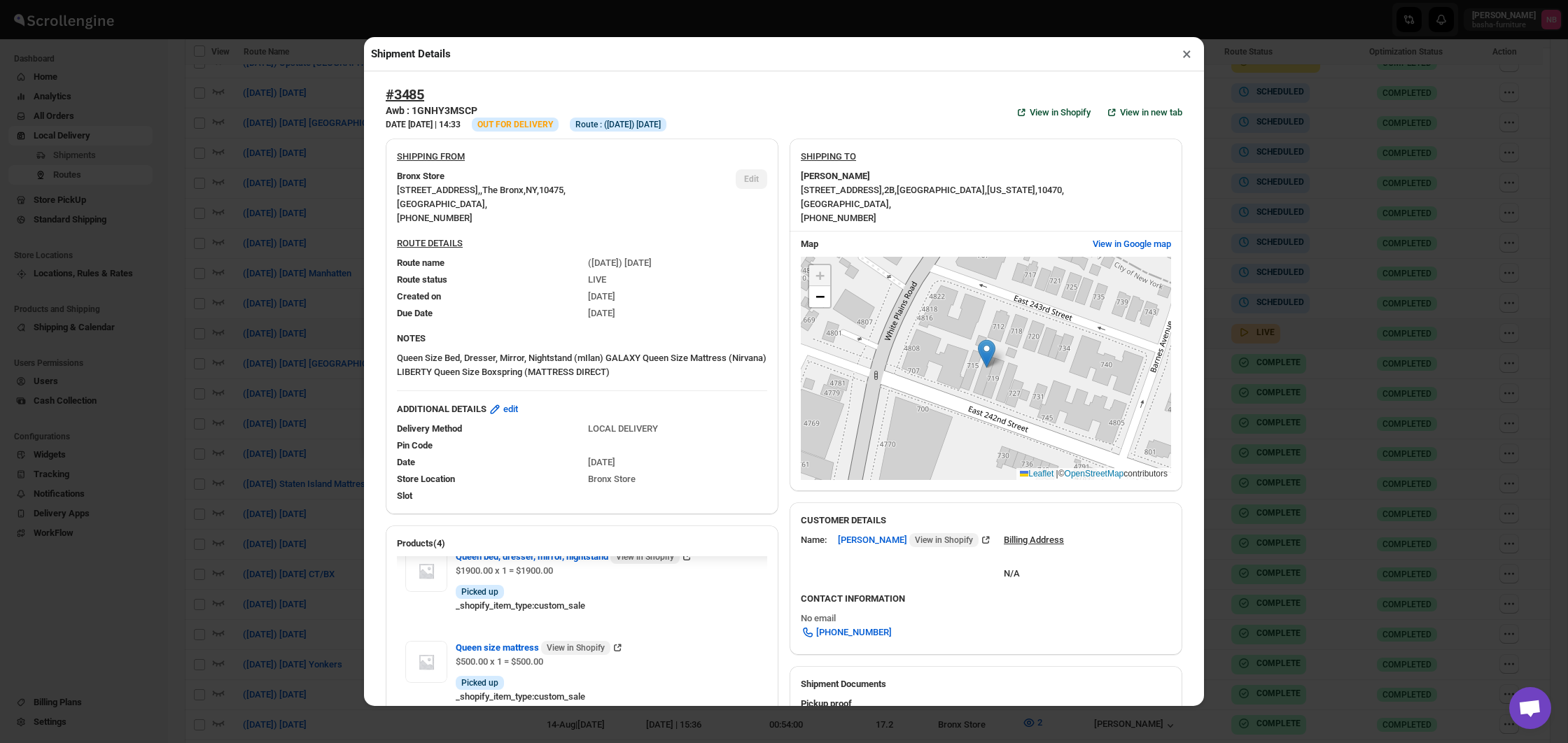
scroll to position [0, 0]
click at [1296, 510] on div "Shipment Details × #3485 Awb : 1GNHY3MSCP DATE [DATE] | 14:33 Info OUT FOR DELI…" at bounding box center [784, 372] width 1568 height 743
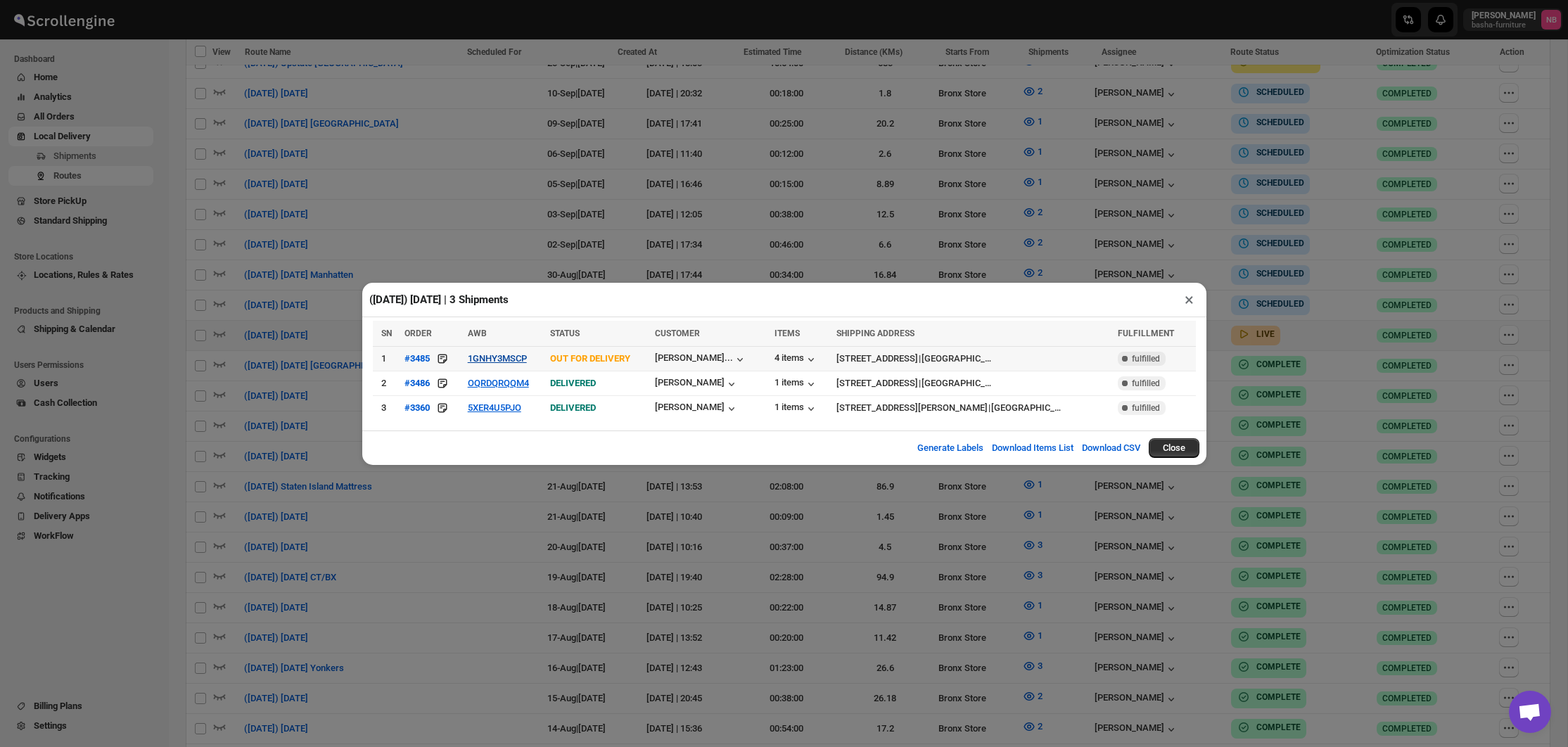
click at [523, 360] on button "1GNHY3MSCP" at bounding box center [497, 358] width 59 height 11
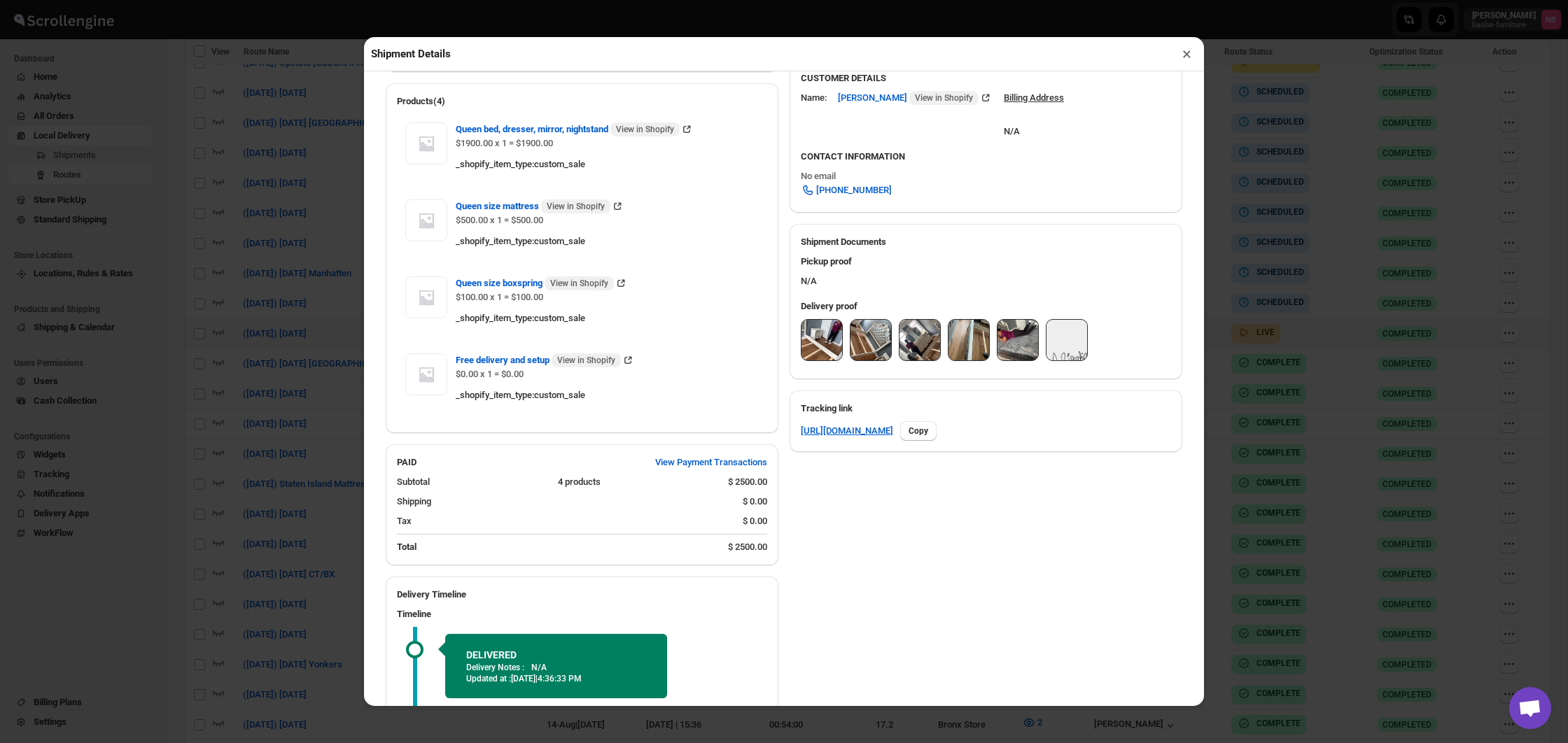
scroll to position [438, 0]
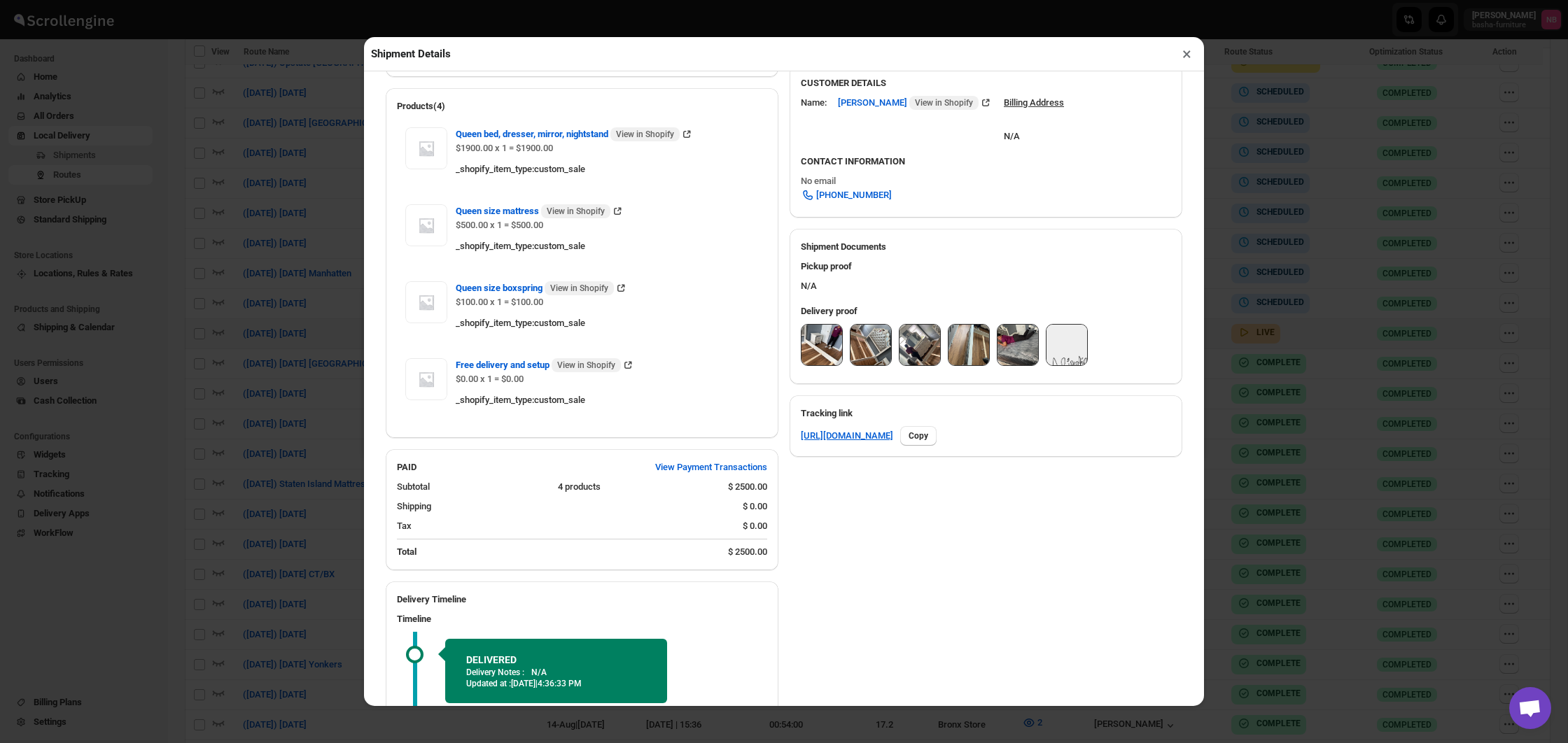
click at [824, 353] on img at bounding box center [821, 345] width 40 height 40
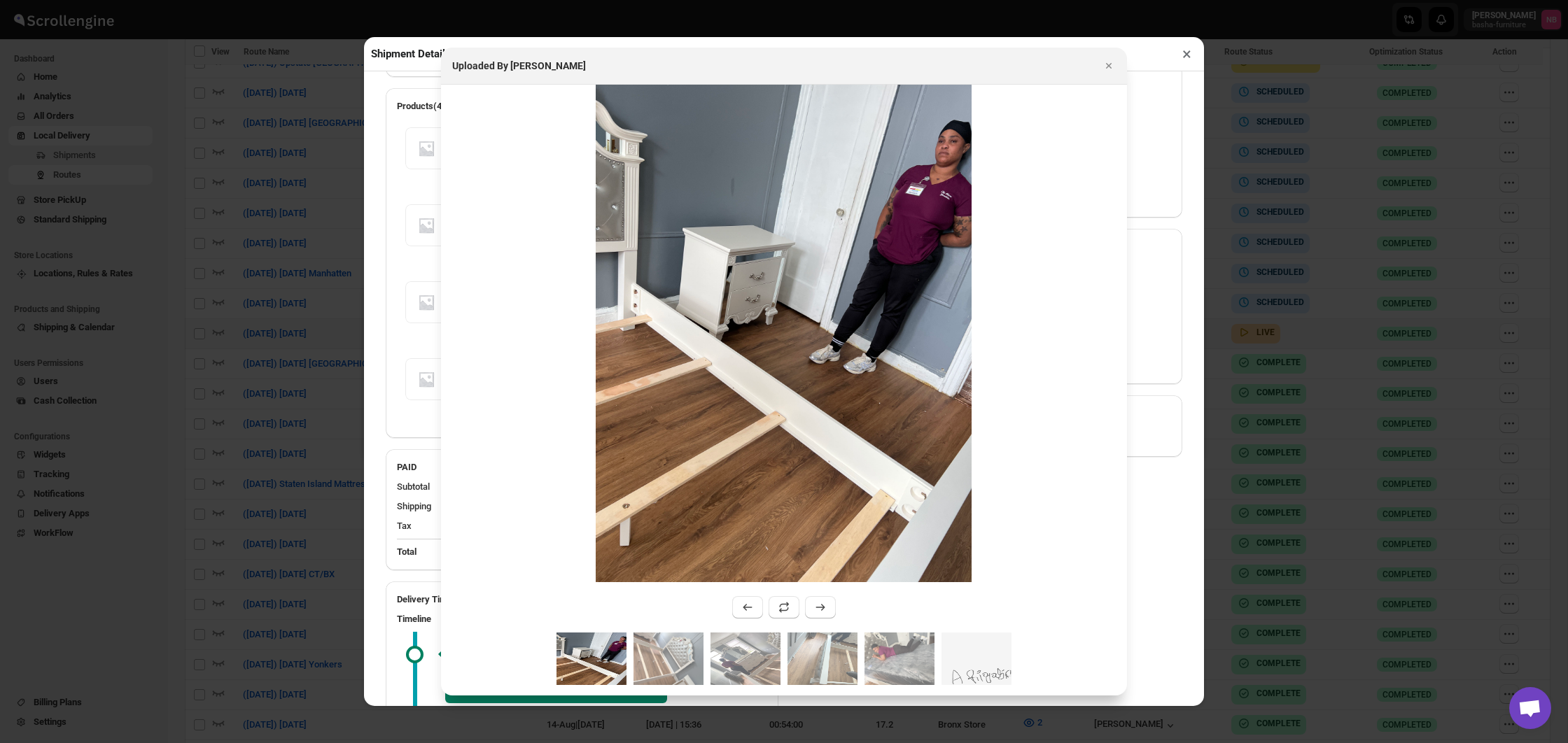
scroll to position [437, 0]
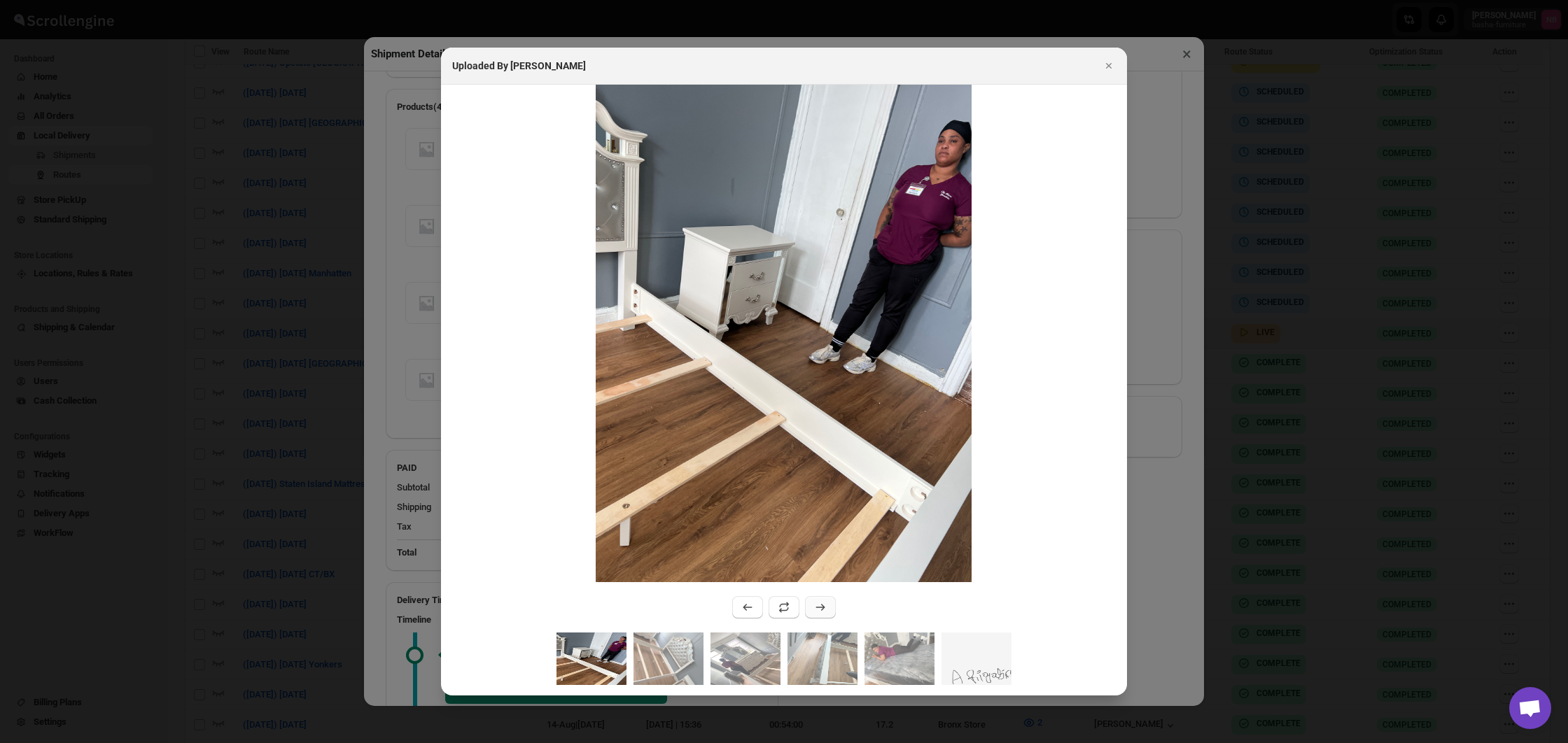
click at [831, 608] on button ":r3nv0:" at bounding box center [820, 608] width 31 height 23
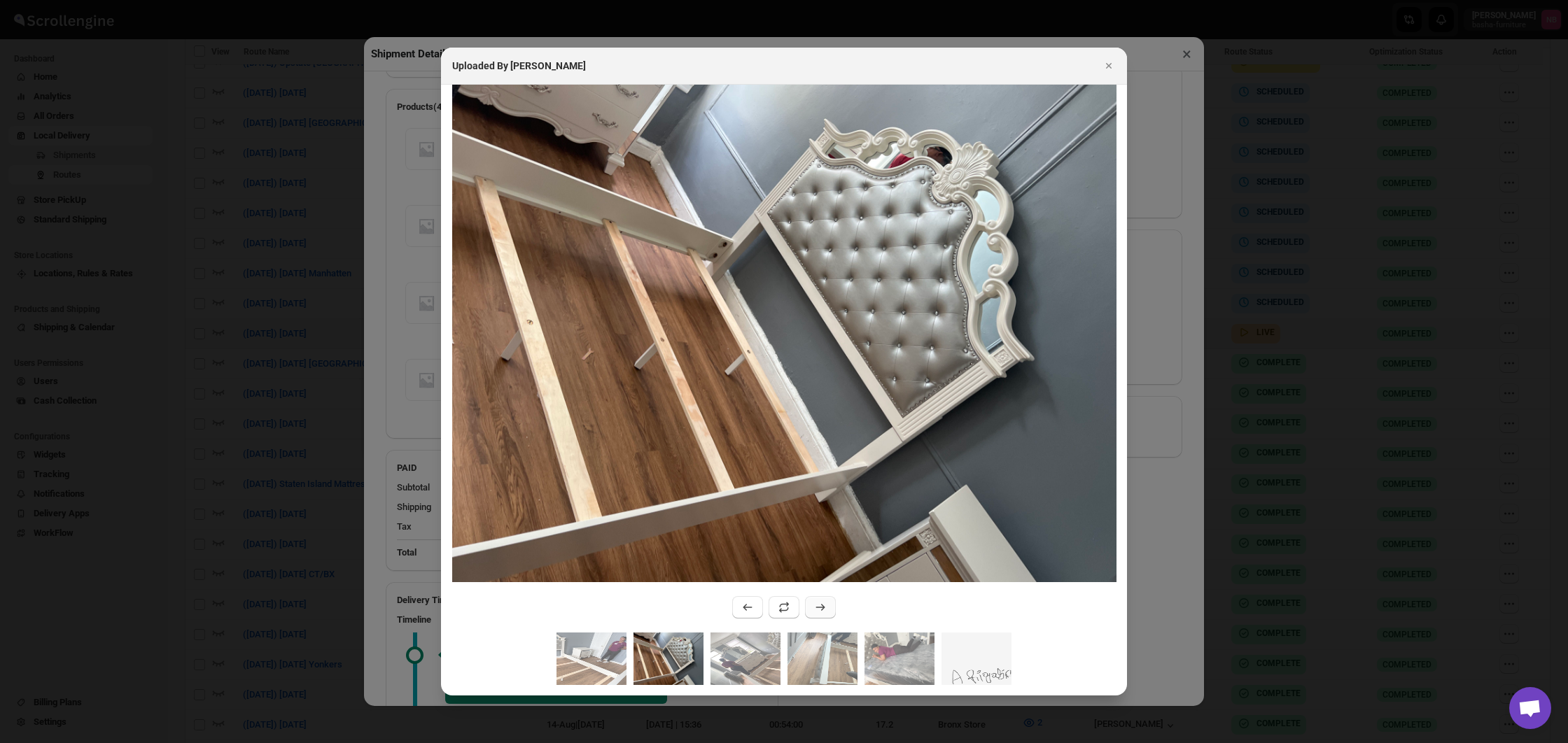
click at [831, 608] on button ":r3nv0:" at bounding box center [820, 608] width 31 height 23
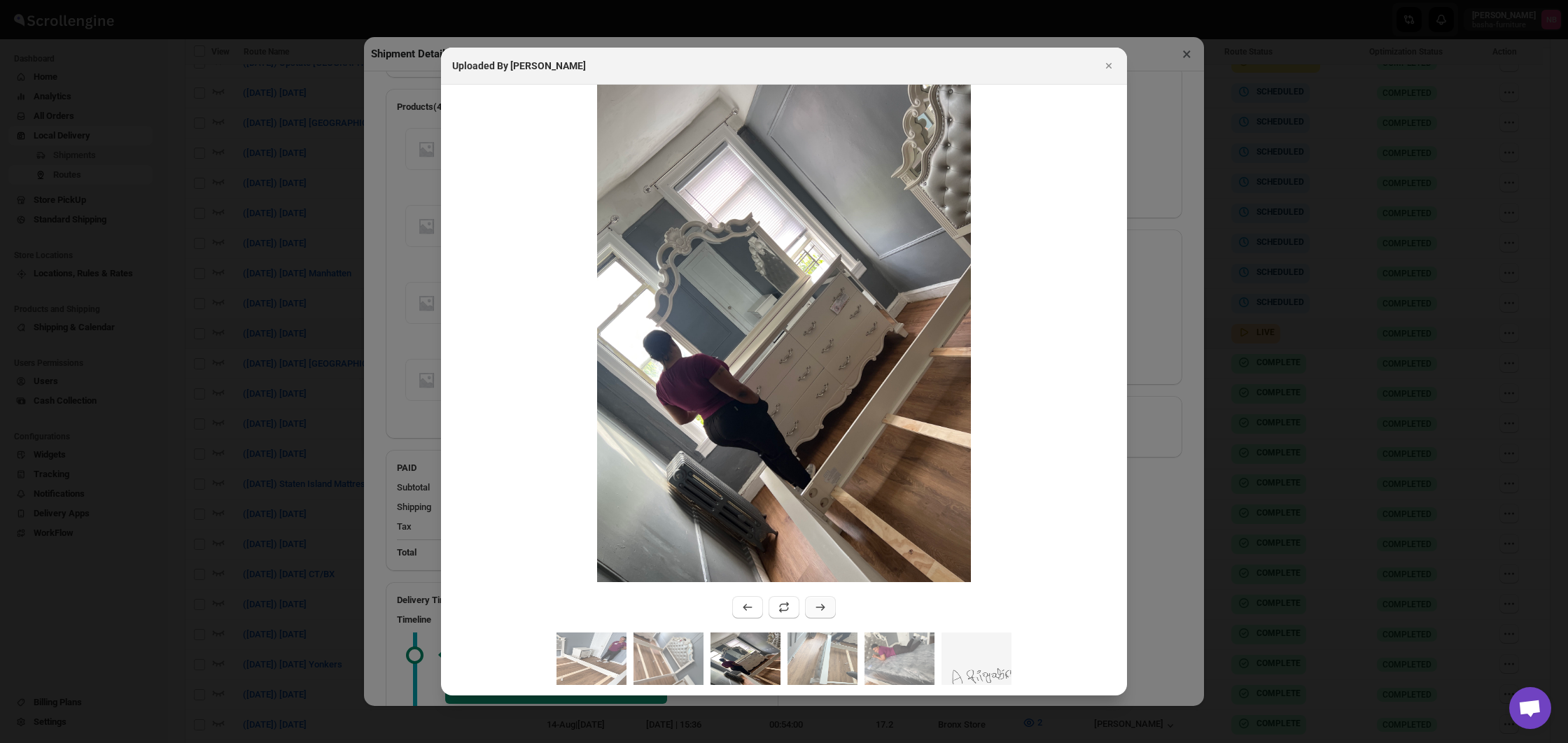
click at [831, 608] on button ":r3nv0:" at bounding box center [820, 608] width 31 height 23
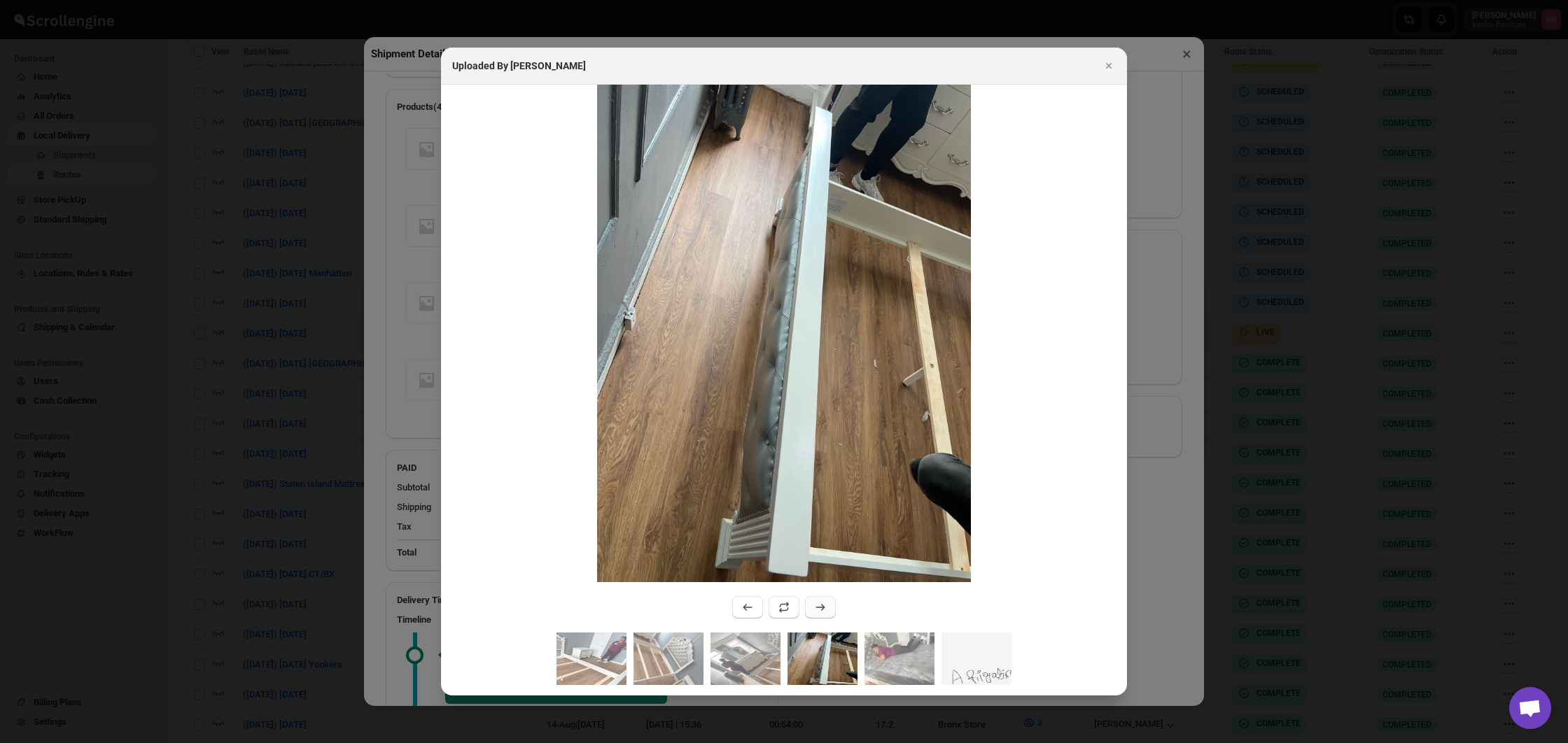
click at [831, 608] on button ":r3nv0:" at bounding box center [820, 608] width 31 height 23
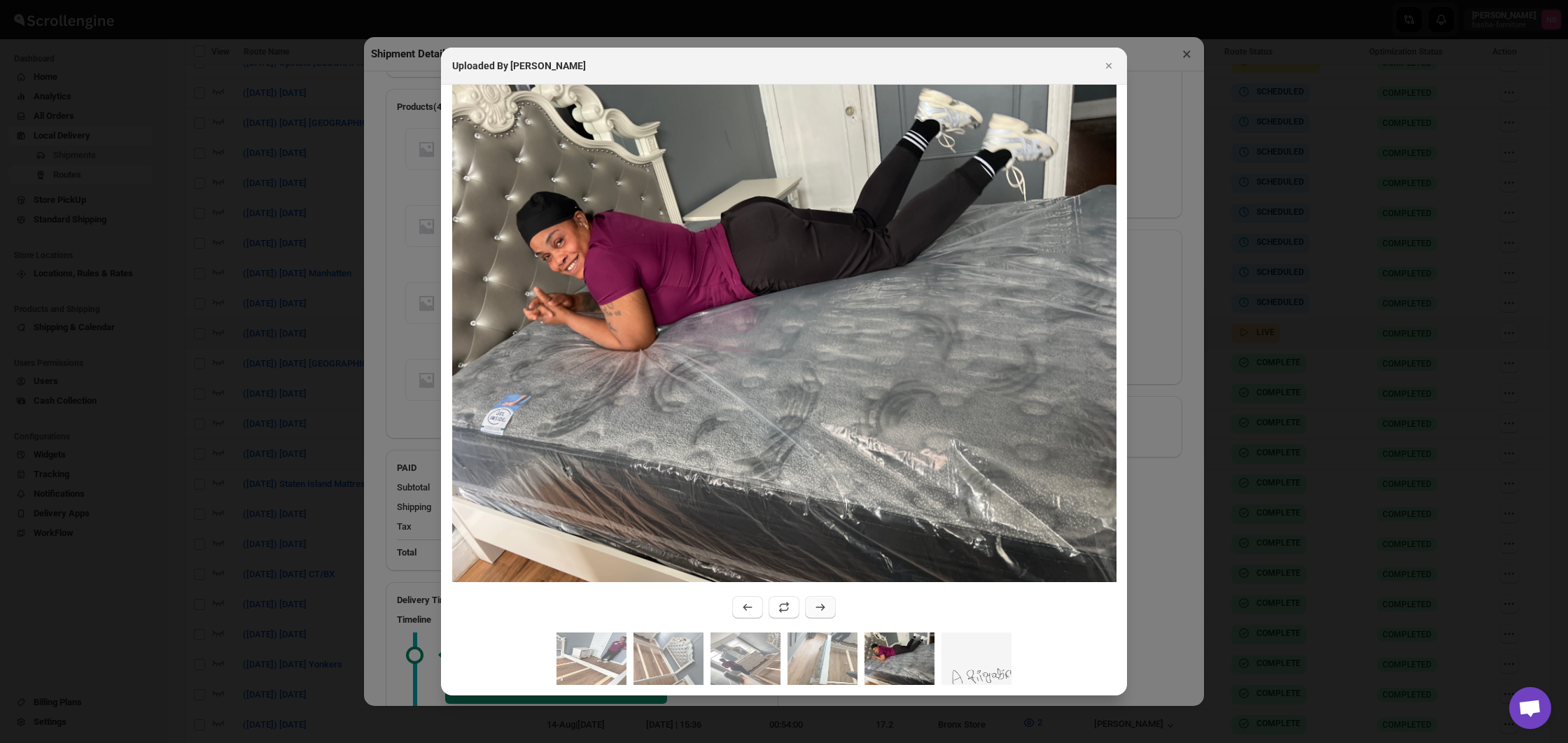
click at [831, 608] on button ":r3nv0:" at bounding box center [820, 608] width 31 height 23
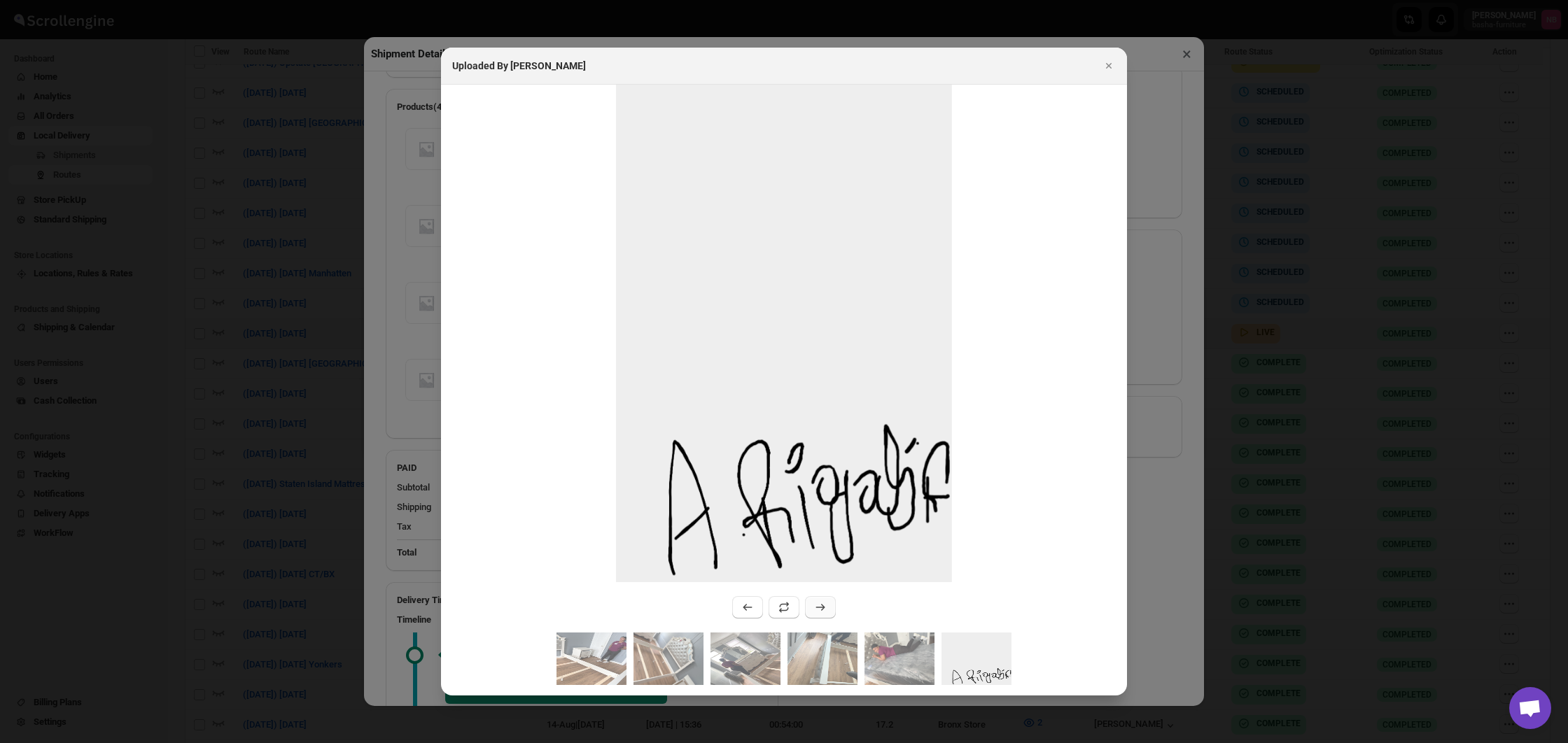
click at [831, 608] on button ":r3nv0:" at bounding box center [820, 608] width 31 height 23
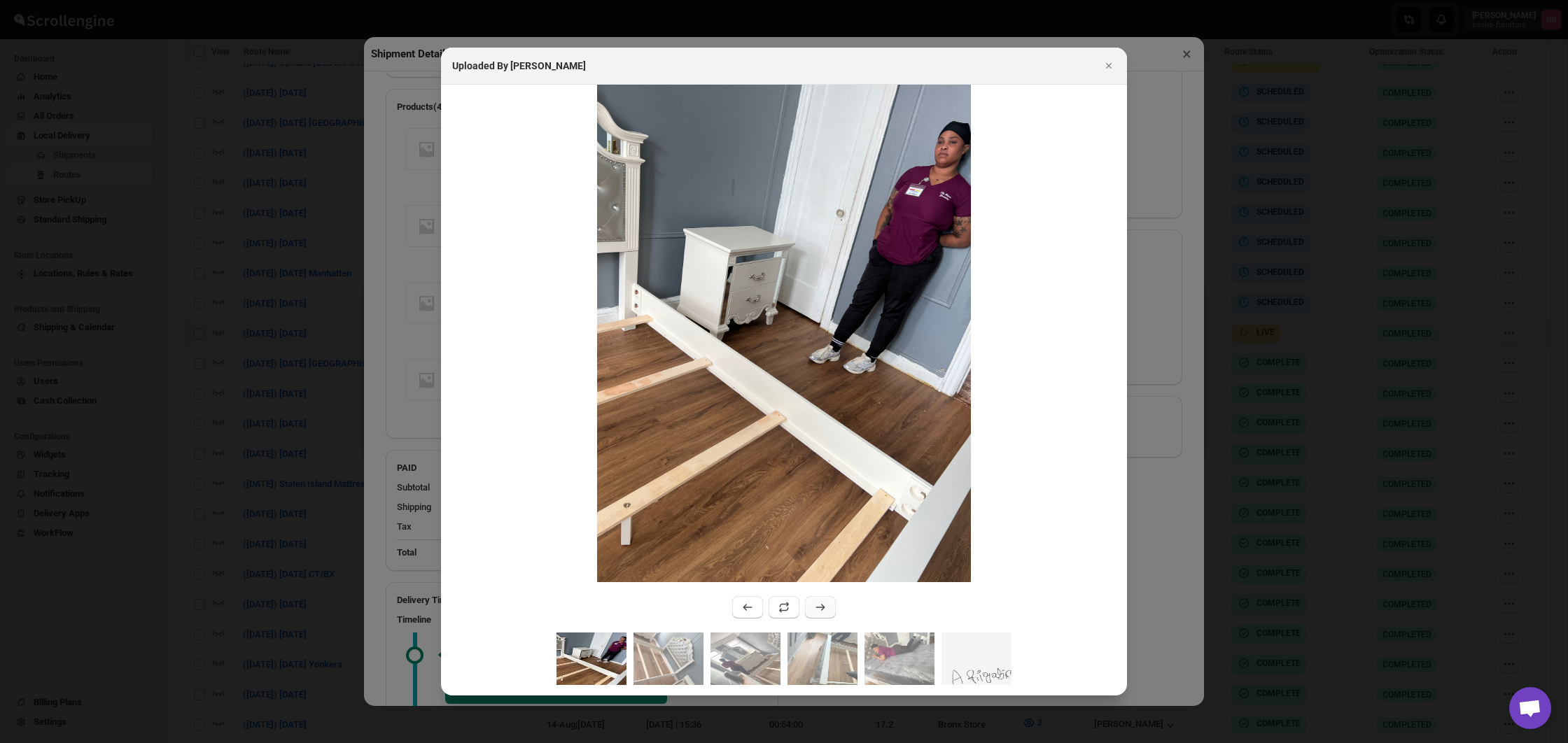
click at [831, 608] on button ":r3nv0:" at bounding box center [820, 608] width 31 height 23
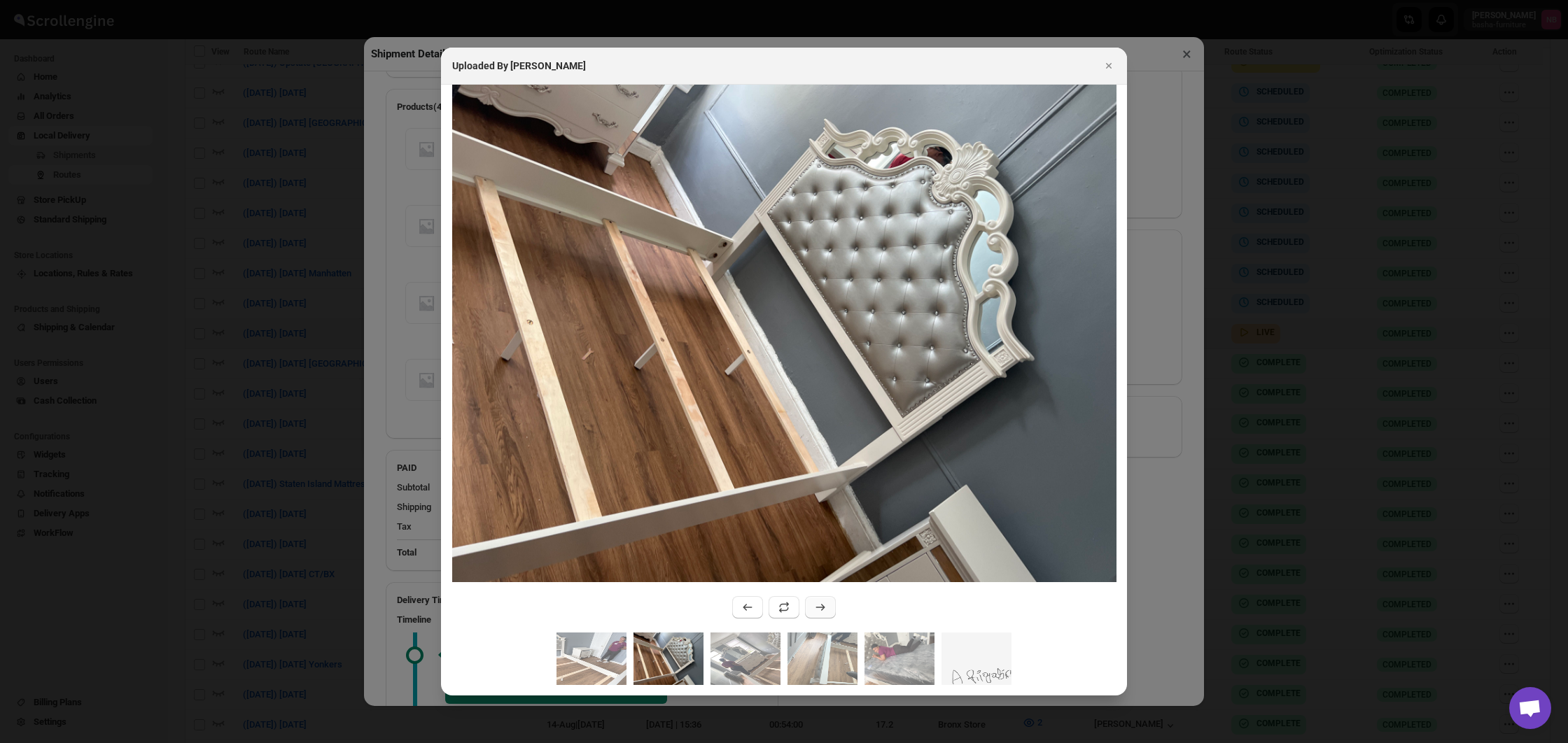
click at [831, 608] on button ":r3nv0:" at bounding box center [820, 608] width 31 height 23
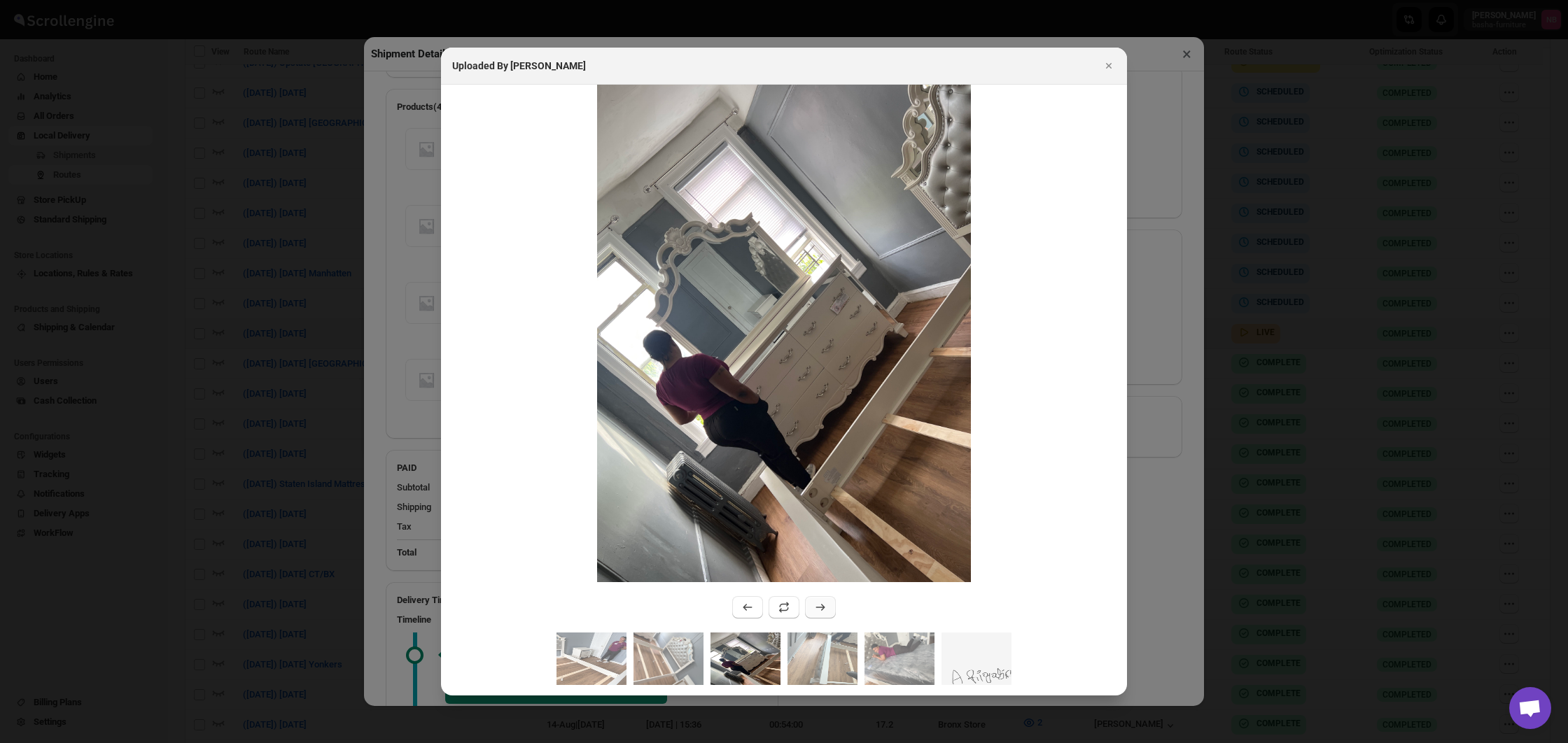
click at [831, 608] on button ":r3nv0:" at bounding box center [820, 608] width 31 height 23
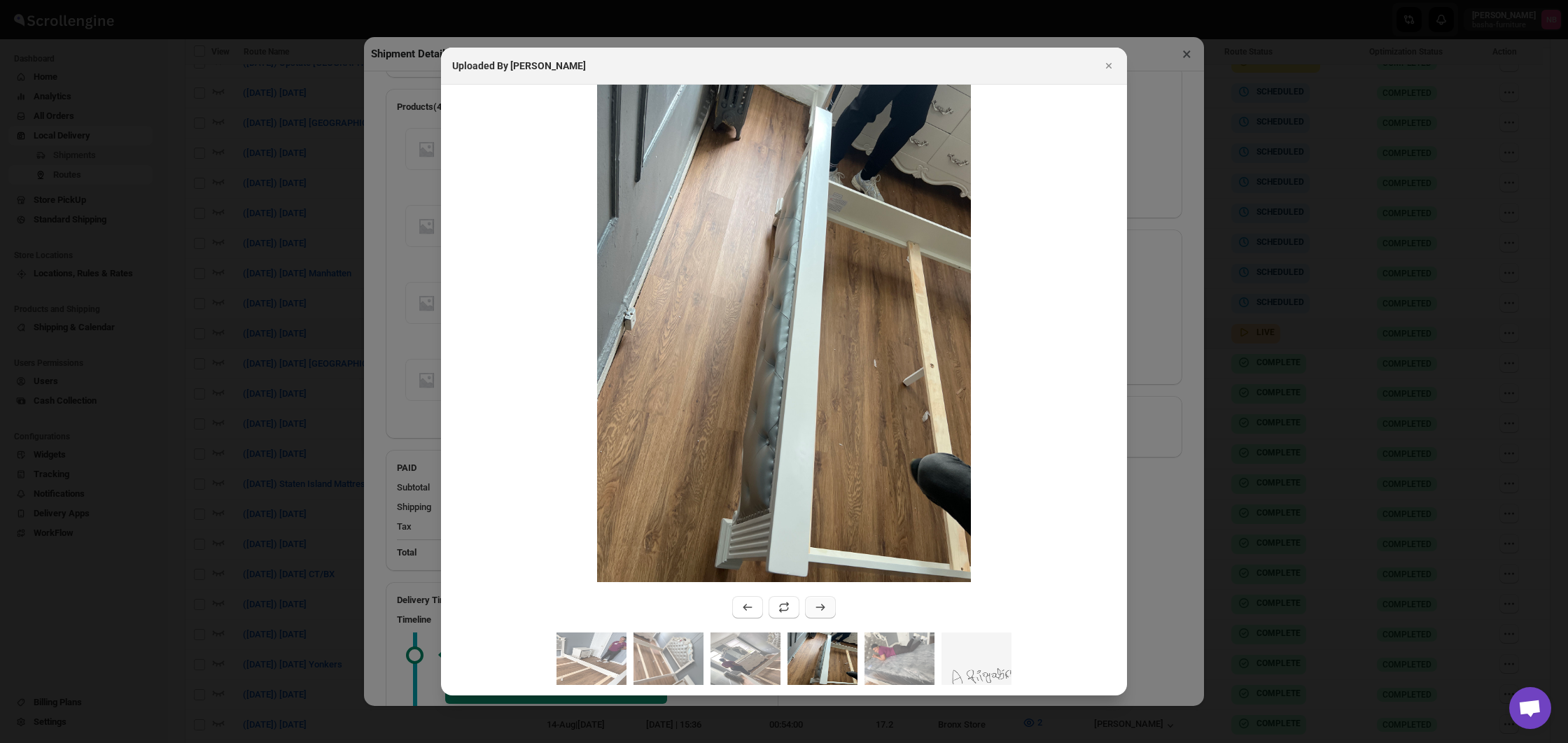
click at [831, 608] on button ":r3nv0:" at bounding box center [820, 608] width 31 height 23
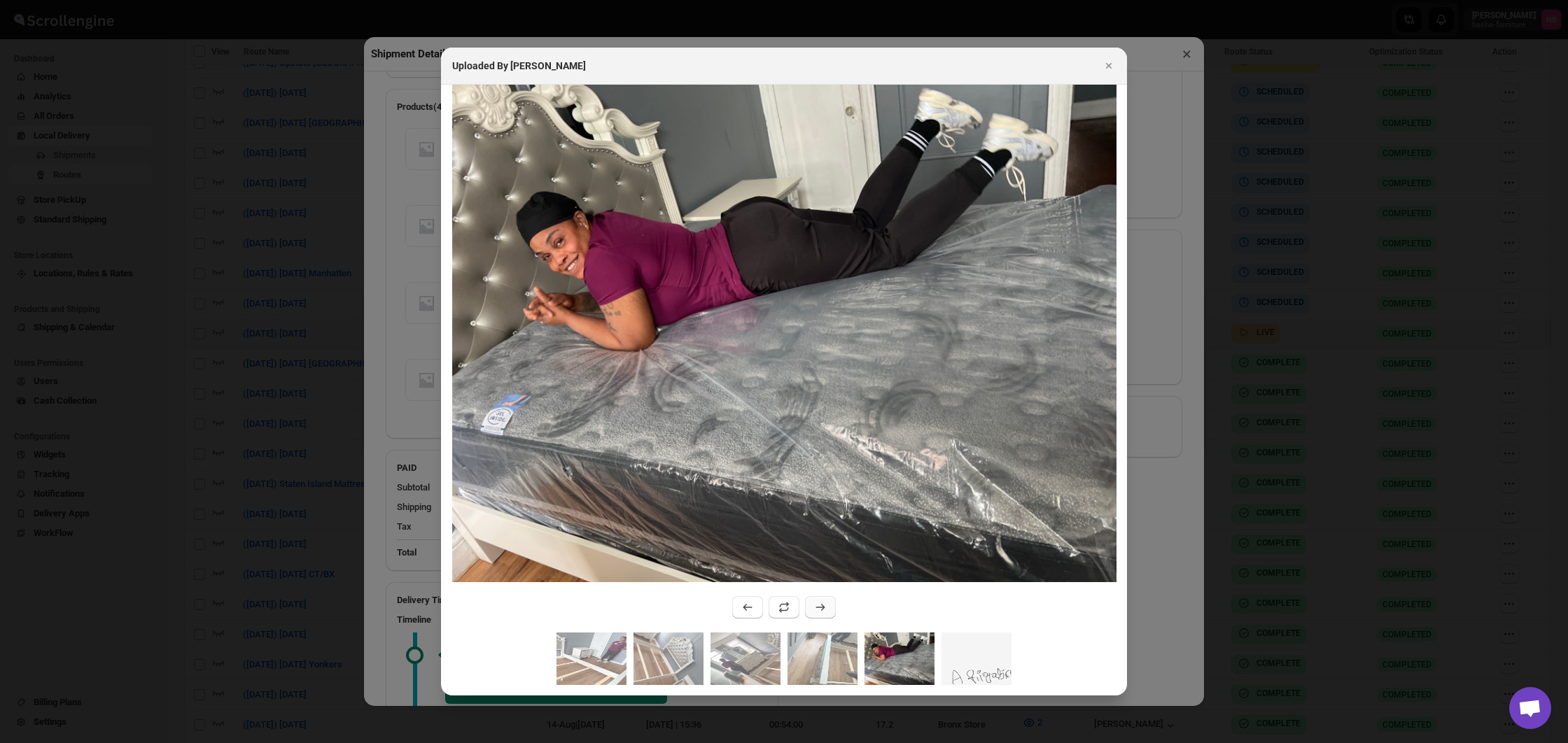
click at [831, 608] on button ":r3nv0:" at bounding box center [820, 608] width 31 height 23
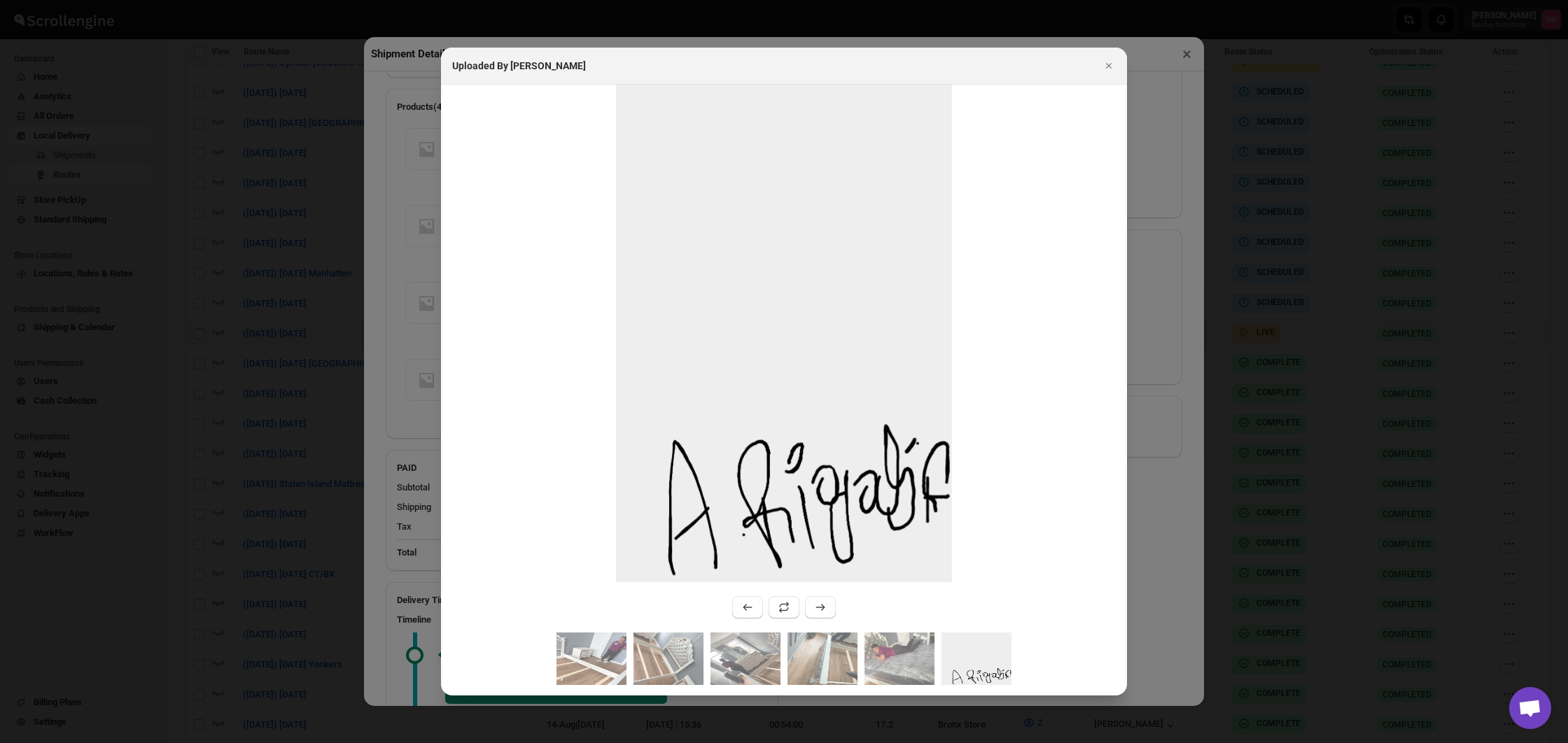
click at [1169, 612] on div at bounding box center [784, 372] width 1568 height 743
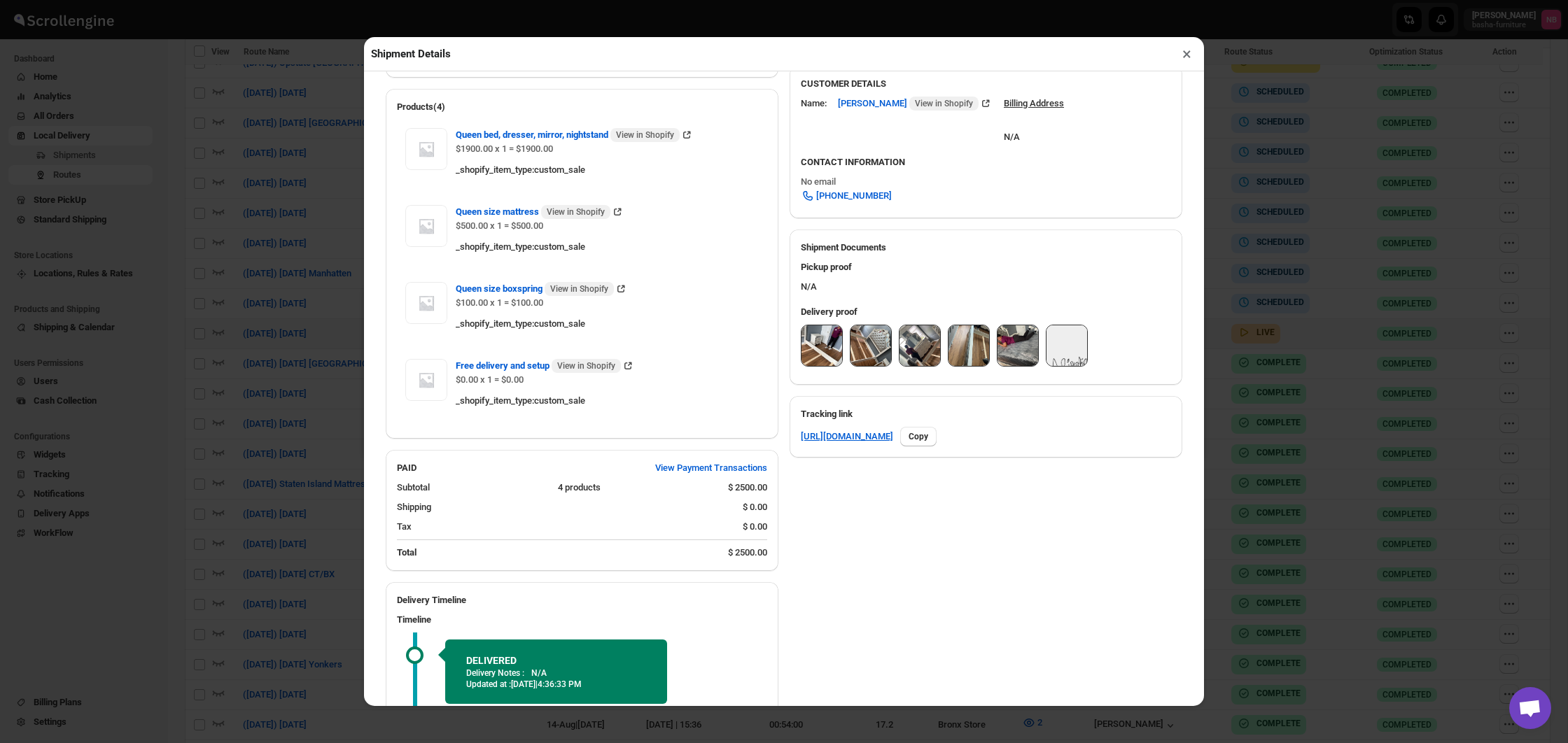
click at [1243, 601] on div "Shipment Details × #3485 Awb : 1GNHY3MSCP DATE [DATE] | 14:33 Success DELIVERED…" at bounding box center [784, 372] width 1568 height 743
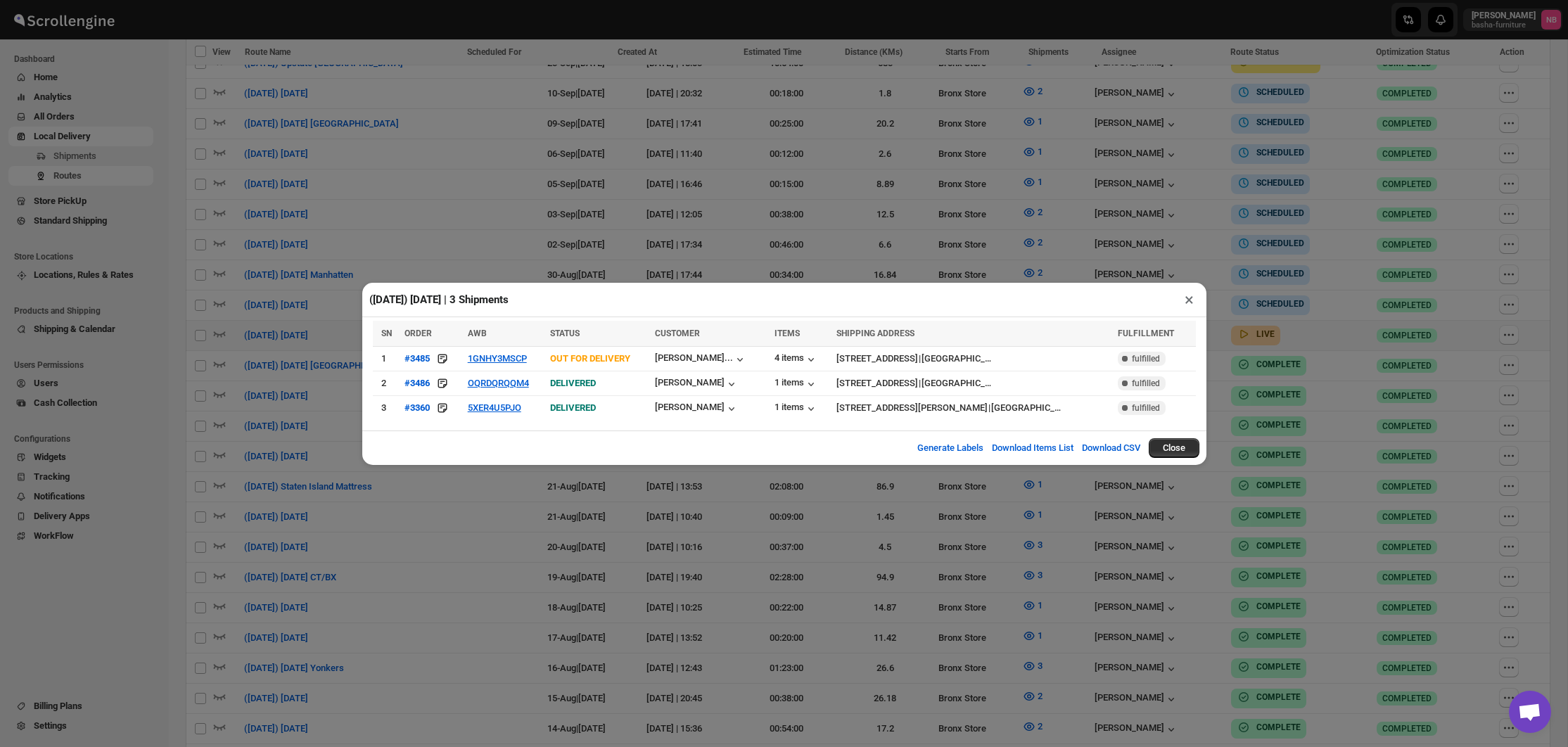
click at [669, 504] on div "([DATE]) [DATE] | 3 Shipments × SN ORDER AWB STATUS CUSTOMER ITEMS SHIPPING ADD…" at bounding box center [784, 374] width 1568 height 747
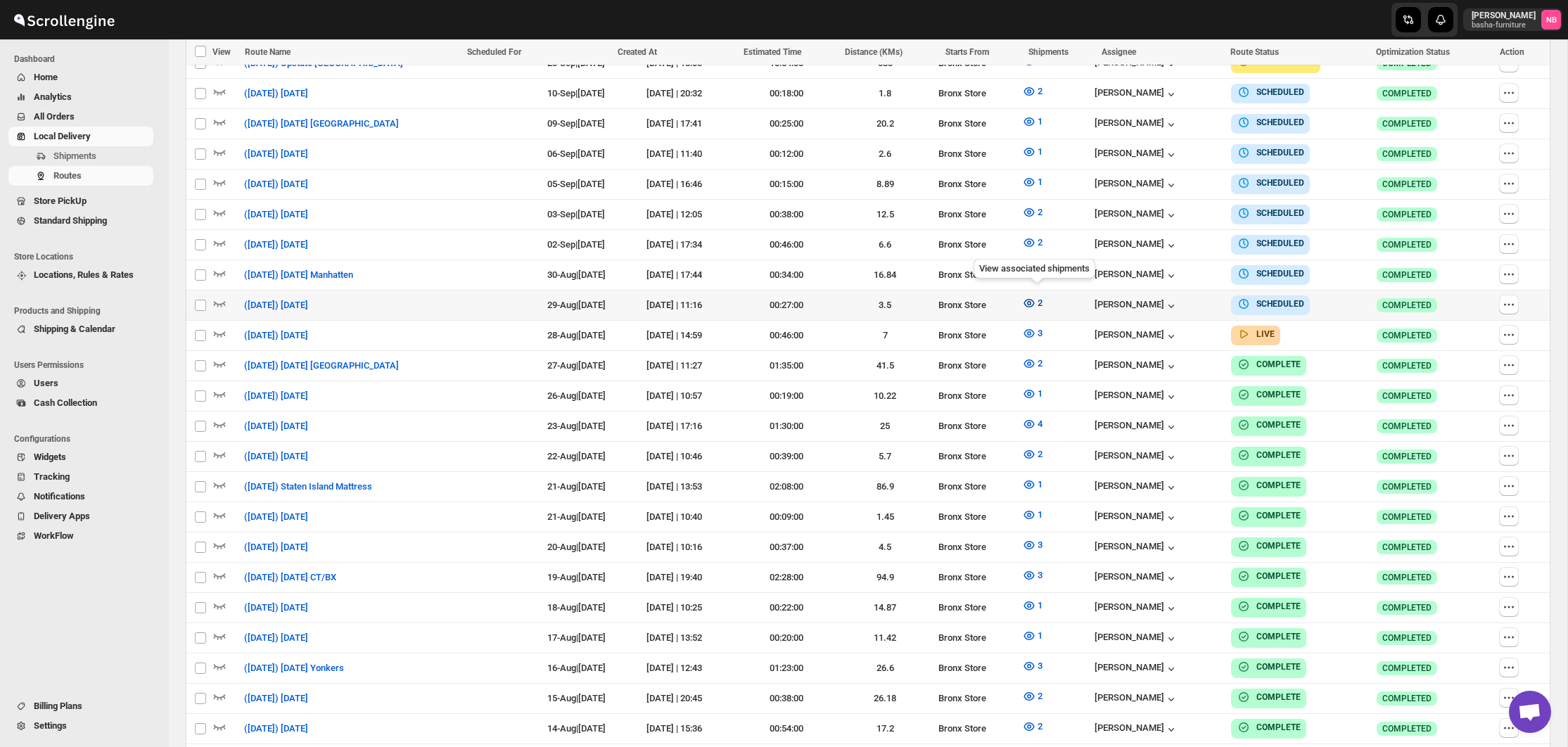
click at [1029, 296] on icon "button" at bounding box center [1028, 302] width 14 height 14
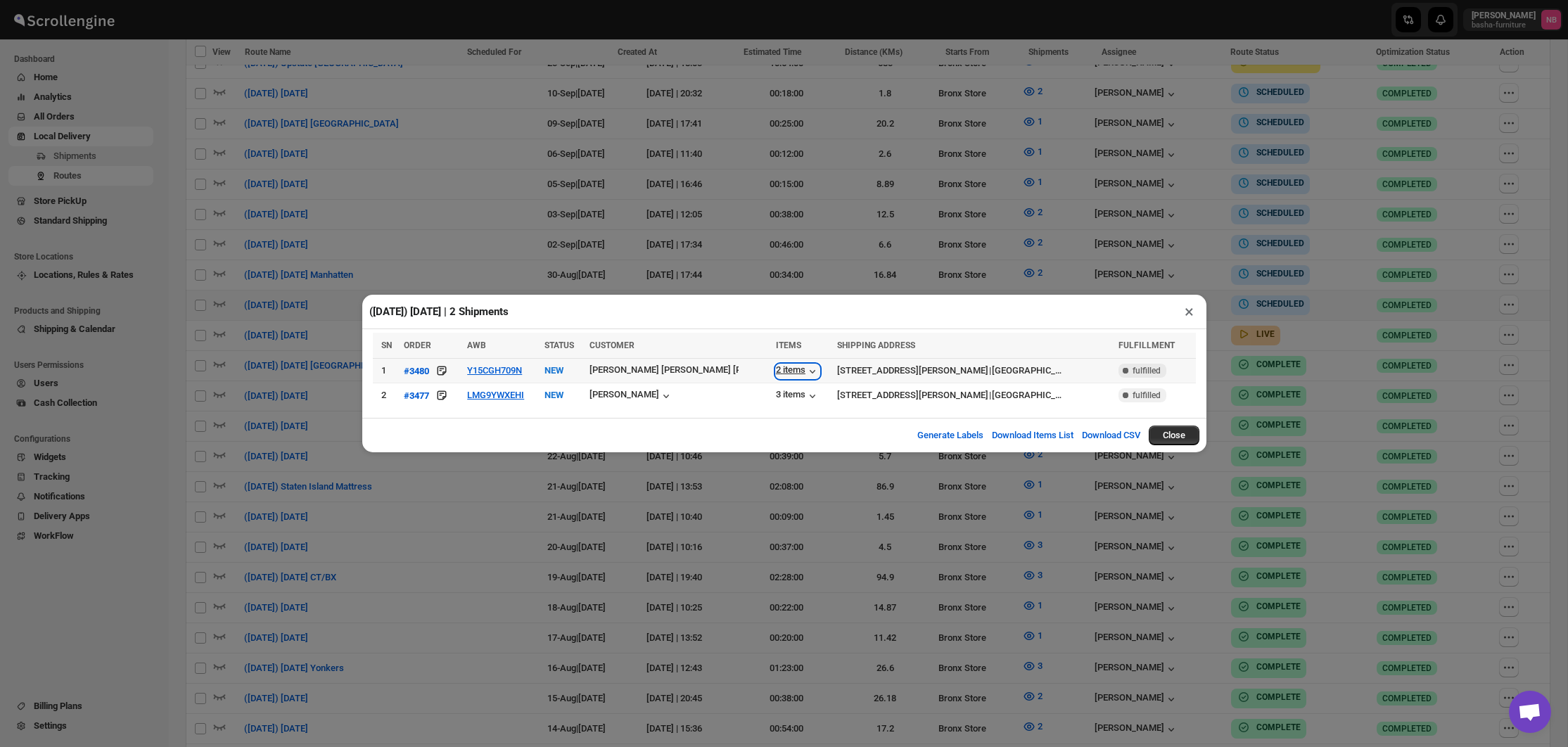
click at [805, 367] on icon "button" at bounding box center [812, 371] width 14 height 14
click at [776, 395] on div "3 items" at bounding box center [798, 395] width 44 height 14
click at [673, 399] on icon "button" at bounding box center [665, 395] width 14 height 14
click at [498, 370] on button "Y15CGH709N" at bounding box center [494, 370] width 55 height 11
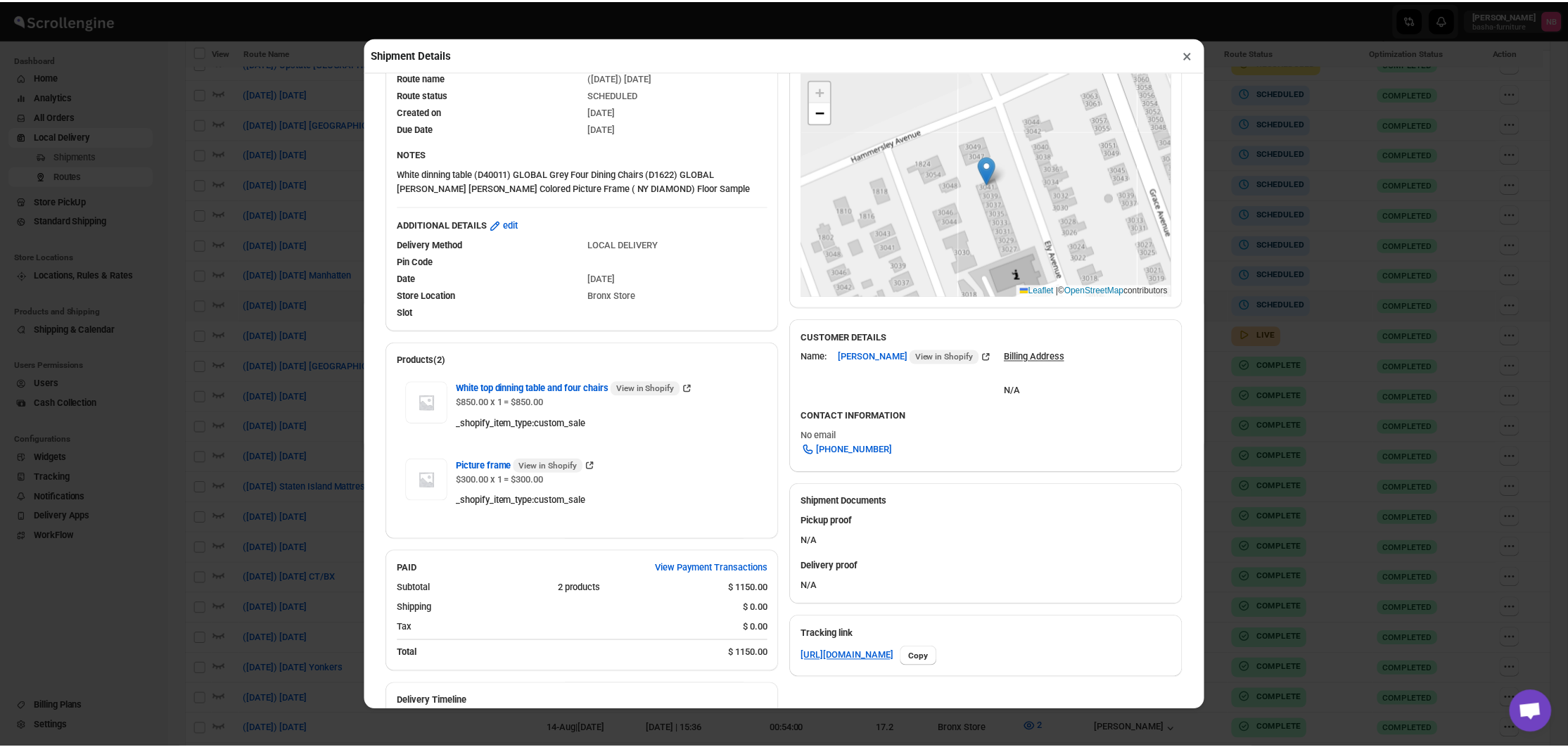
scroll to position [178, 0]
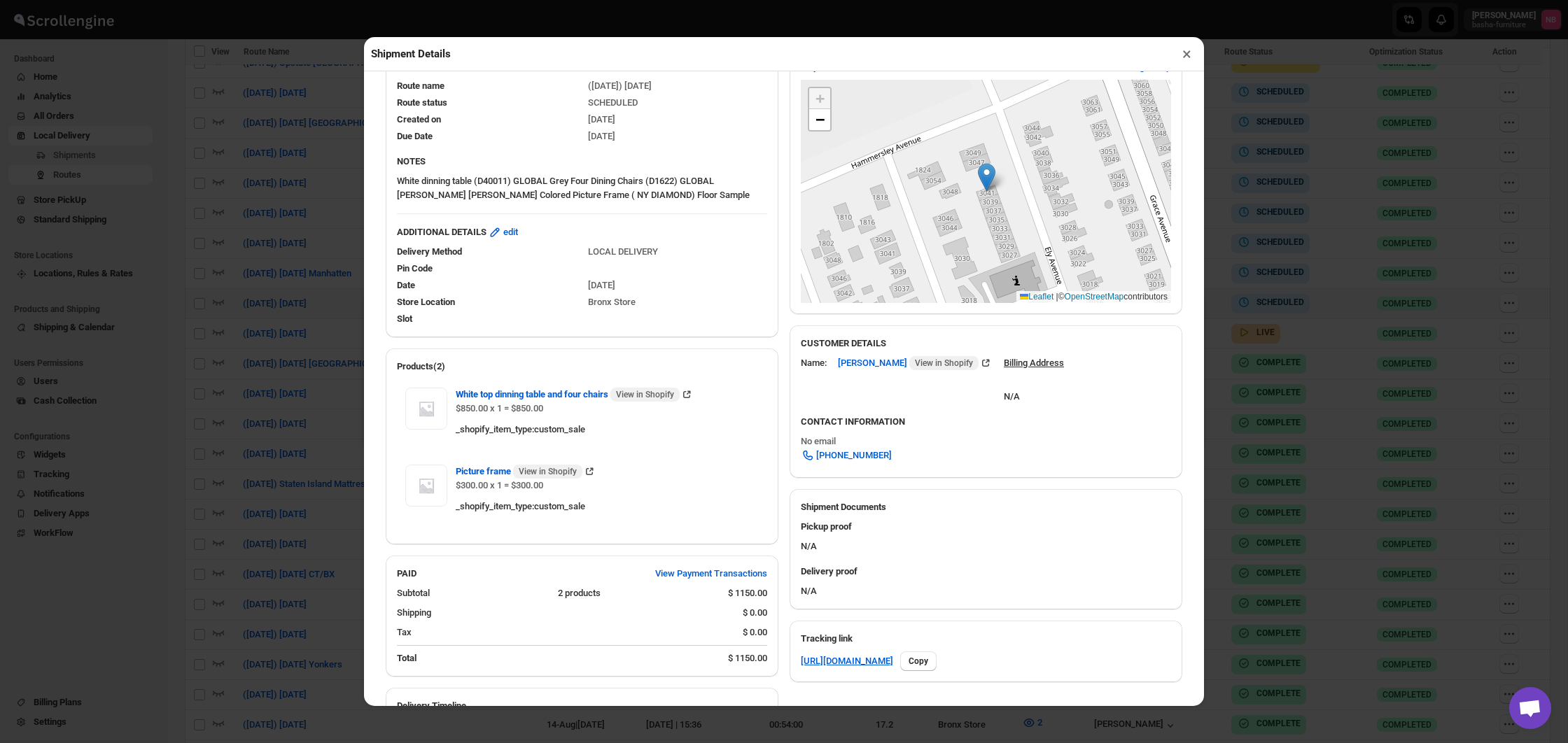
click at [1255, 420] on div "Shipment Details × #3480 Awb : Y15CGH709N DATE [DATE] | 12:49 Info NEW Info Rou…" at bounding box center [784, 372] width 1568 height 743
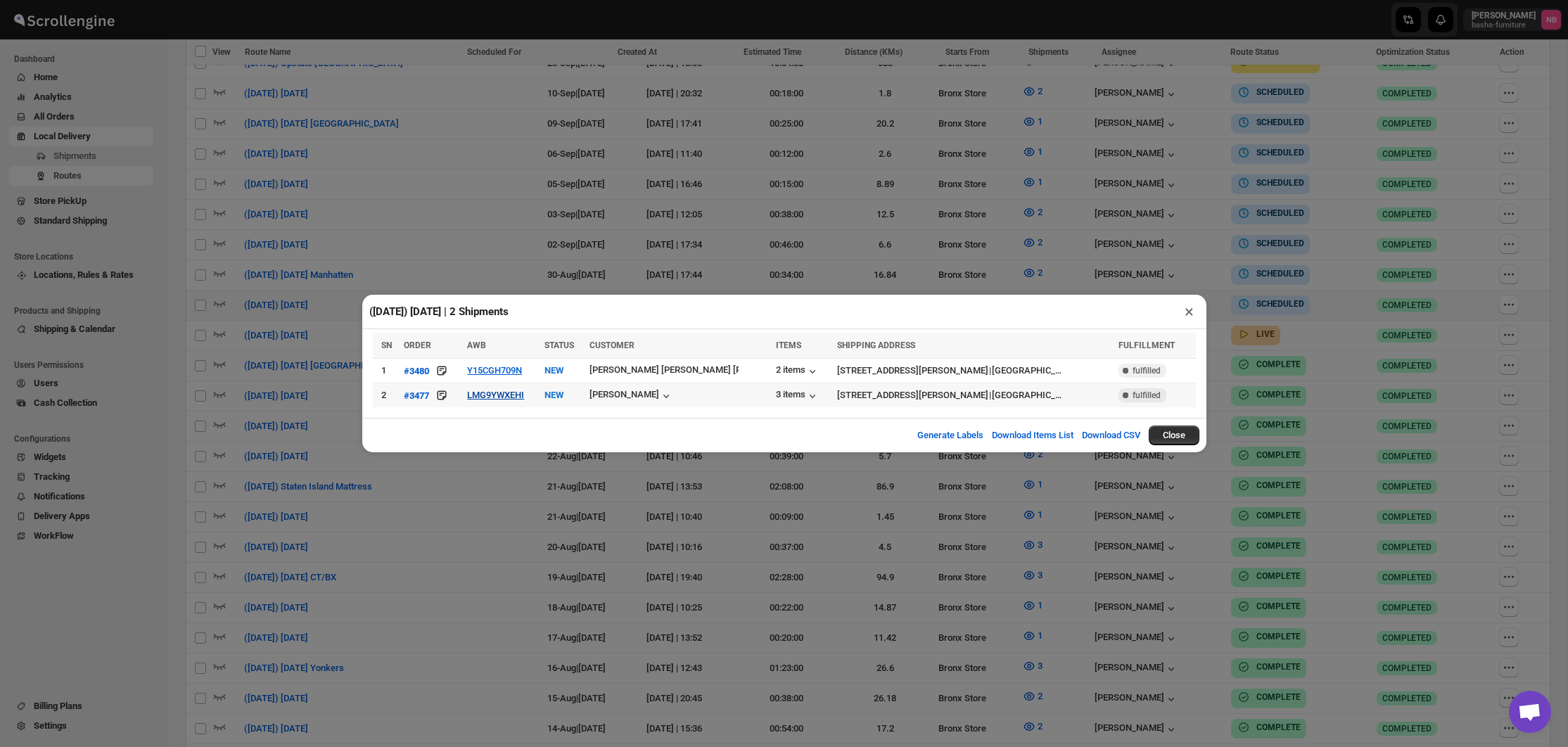
click at [513, 392] on button "LMG9YWXEHI" at bounding box center [495, 395] width 57 height 11
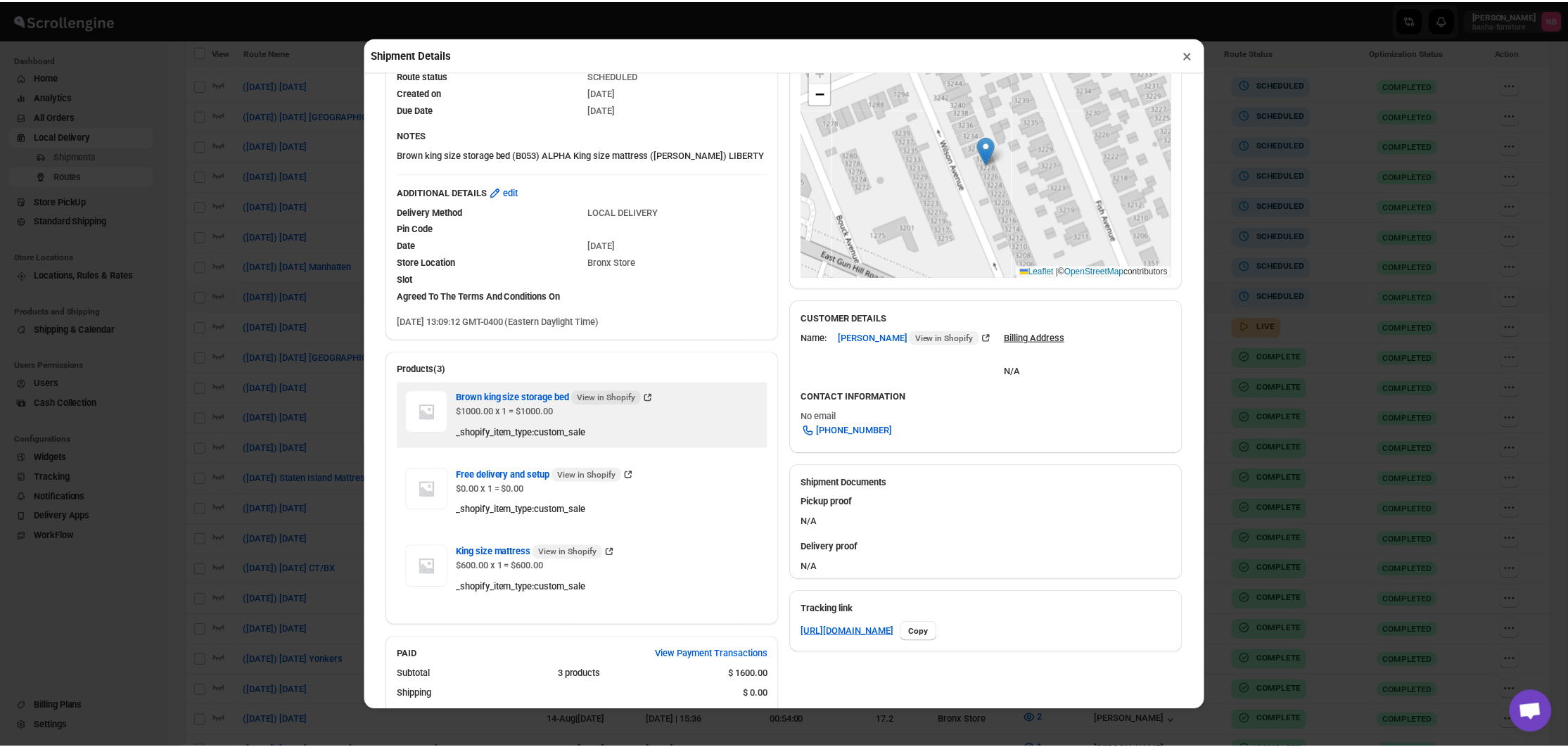
scroll to position [203, 0]
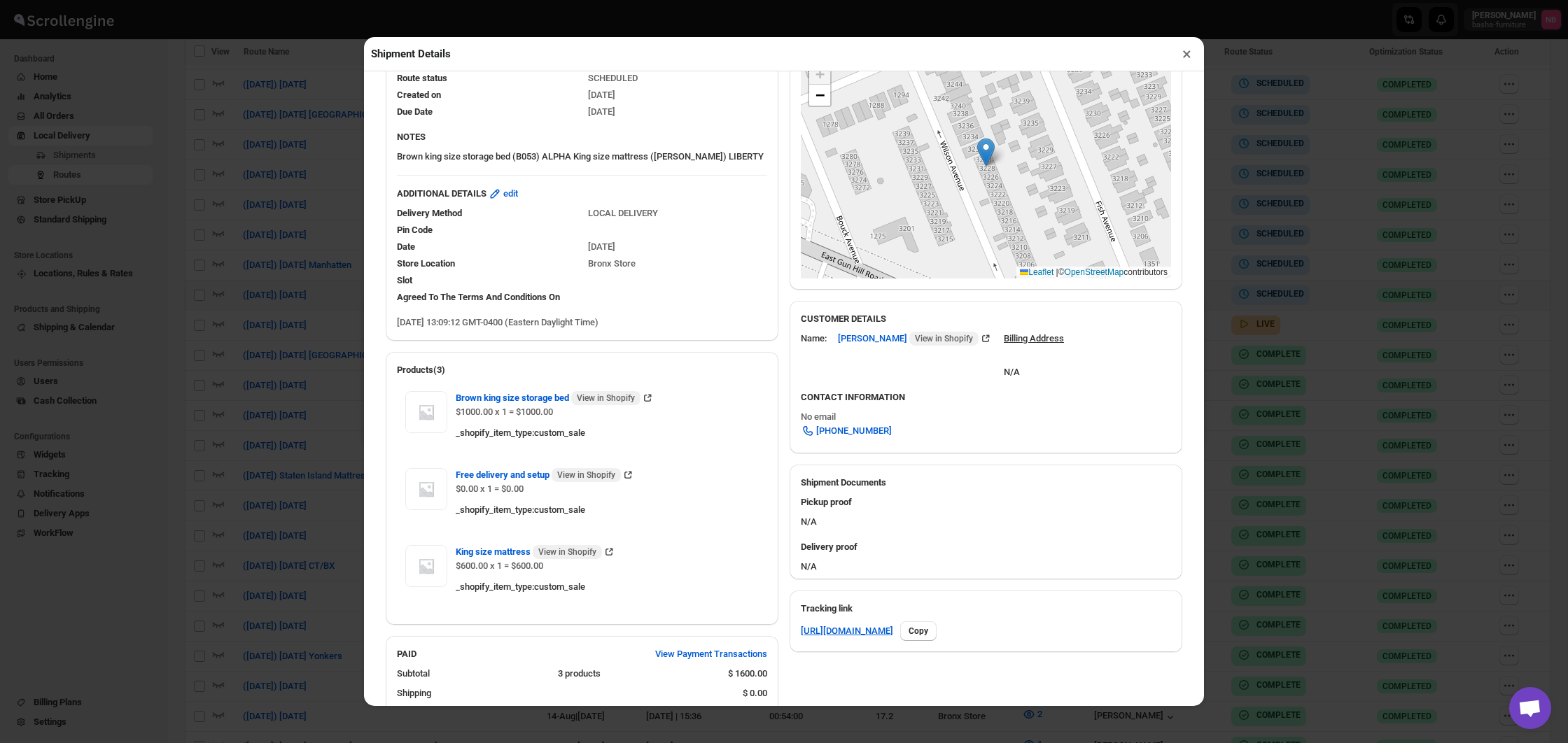
click at [1305, 491] on div "Shipment Details × #3477 Awb : LMG9YWXEHI DATE [DATE] | 13:09 Info NEW Info Rou…" at bounding box center [784, 372] width 1568 height 743
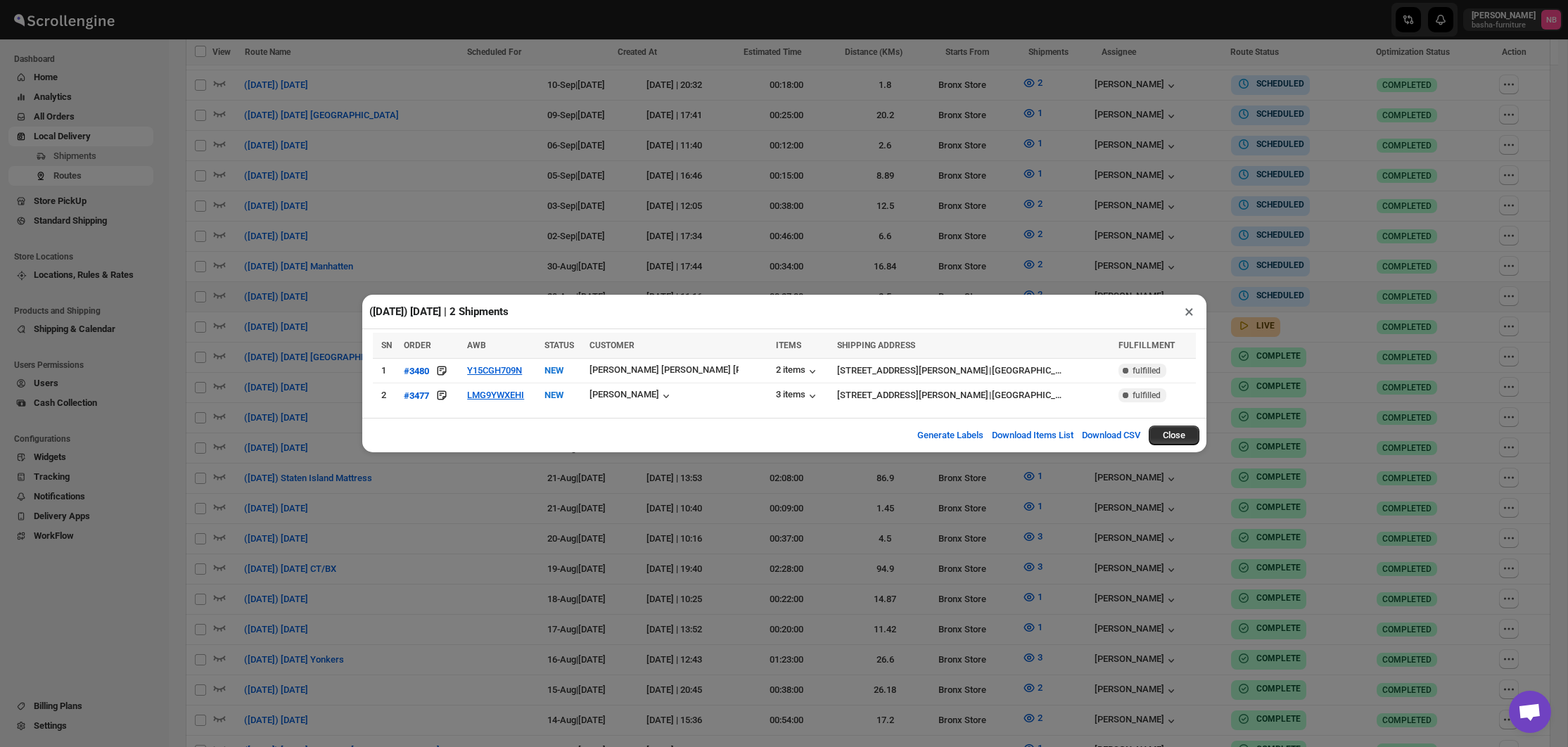
click at [1312, 493] on div "([DATE]) [DATE] | 2 Shipments × SN ORDER AWB STATUS CUSTOMER ITEMS SHIPPING ADD…" at bounding box center [784, 374] width 1568 height 747
